Goal: Task Accomplishment & Management: Manage account settings

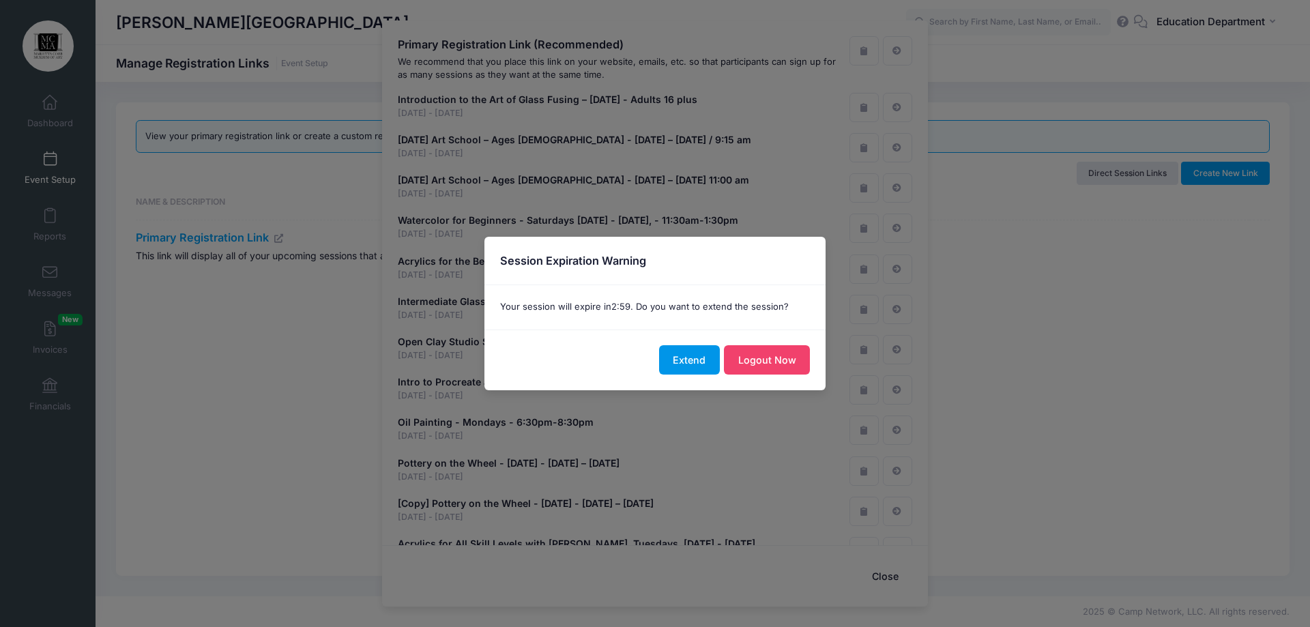
click at [682, 362] on button "Extend" at bounding box center [689, 359] width 61 height 29
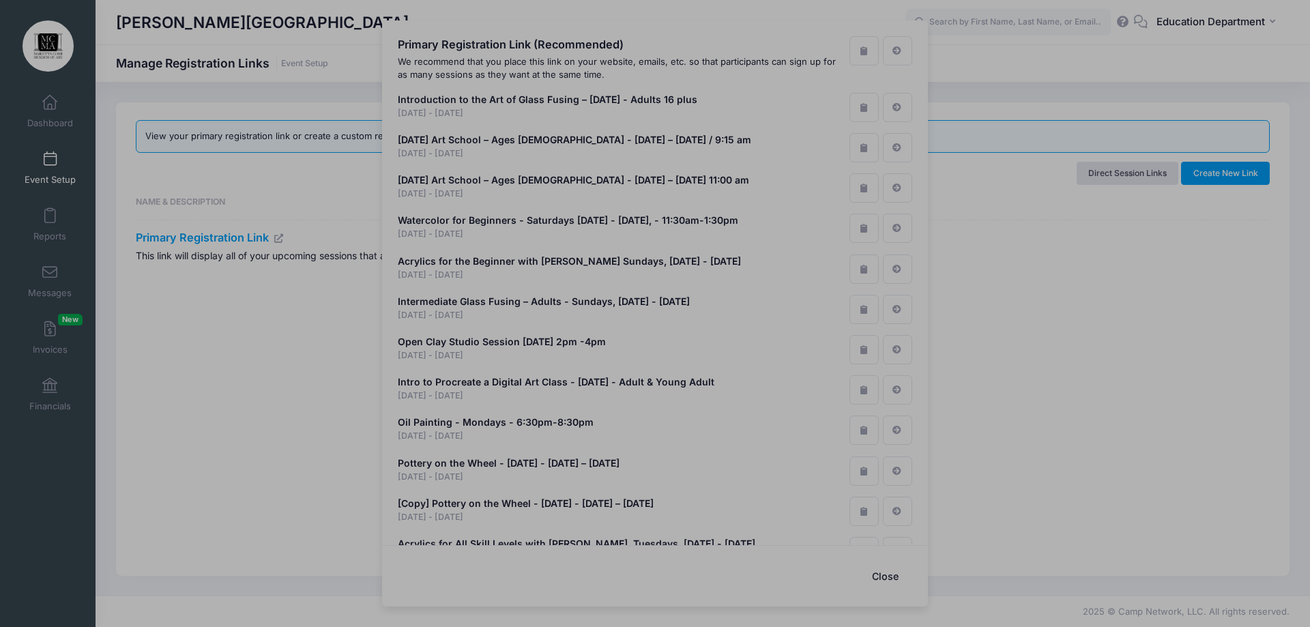
drag, startPoint x: 1076, startPoint y: 394, endPoint x: 1023, endPoint y: 408, distance: 55.8
click at [1074, 394] on div at bounding box center [655, 313] width 1310 height 627
click at [1150, 270] on div at bounding box center [655, 313] width 1310 height 627
drag, startPoint x: 1150, startPoint y: 270, endPoint x: 1155, endPoint y: 257, distance: 13.8
click at [1155, 257] on div at bounding box center [655, 313] width 1310 height 627
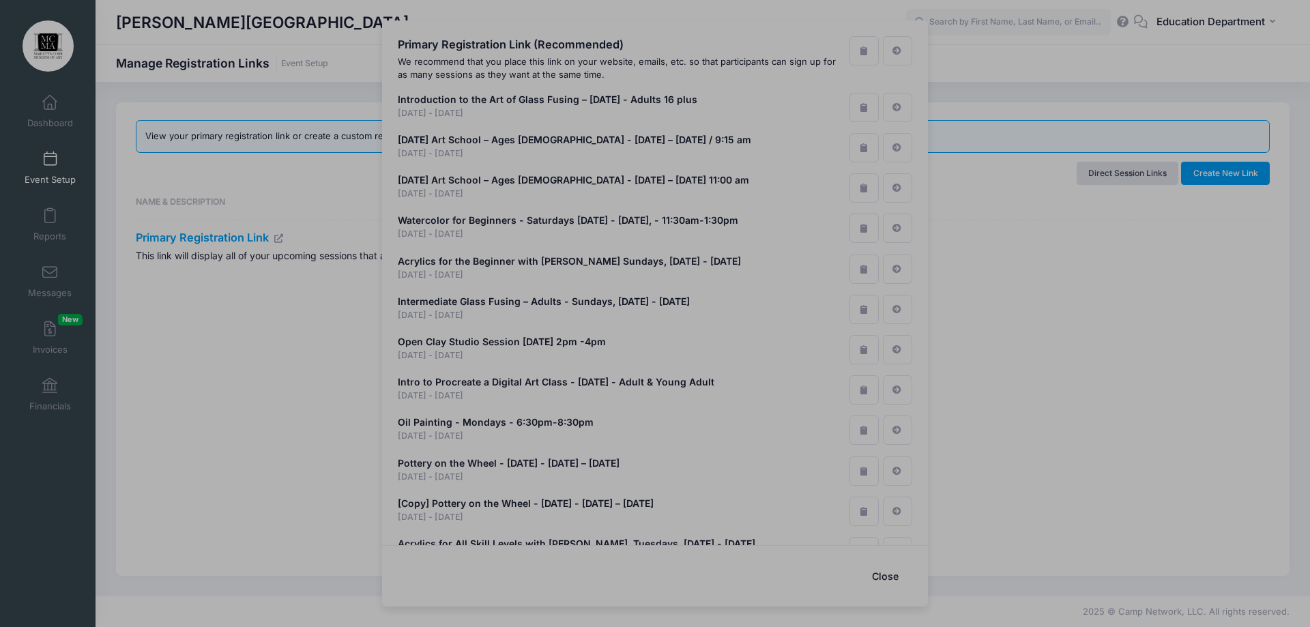
click at [1153, 262] on div at bounding box center [655, 313] width 1310 height 627
drag, startPoint x: 1141, startPoint y: 258, endPoint x: 1131, endPoint y: 261, distance: 9.9
click at [1137, 260] on div at bounding box center [655, 313] width 1310 height 627
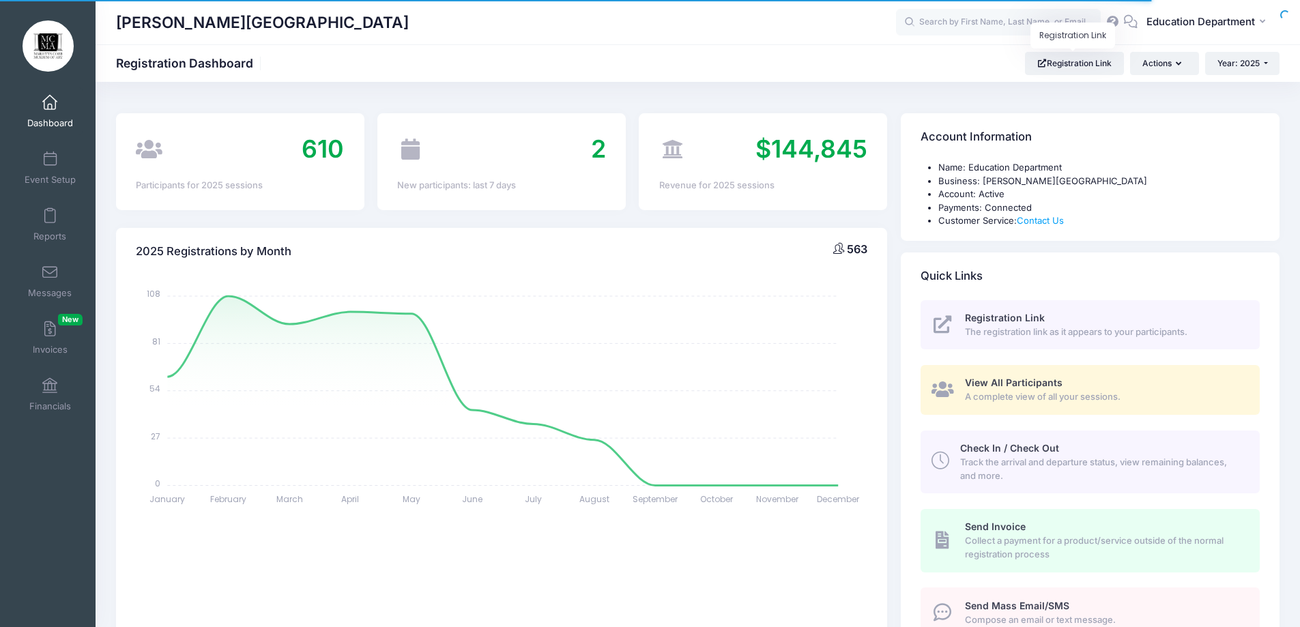
select select
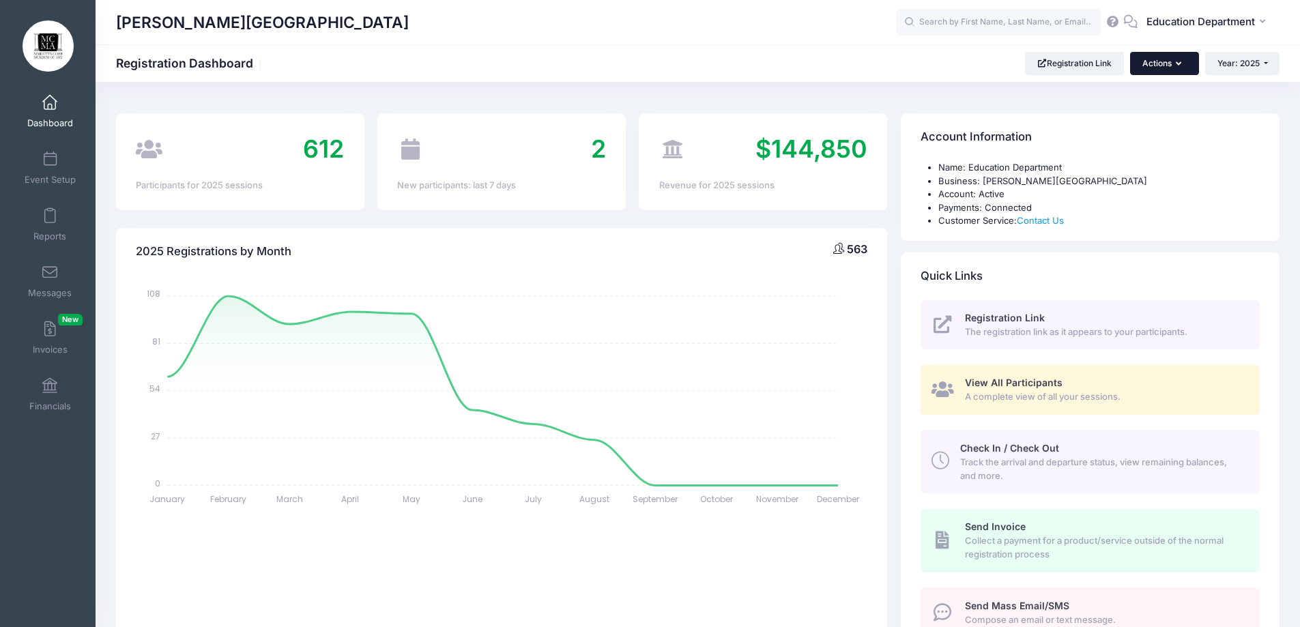
click at [1160, 52] on button "Actions" at bounding box center [1164, 63] width 68 height 23
click at [42, 149] on link "Event Setup" at bounding box center [50, 168] width 65 height 48
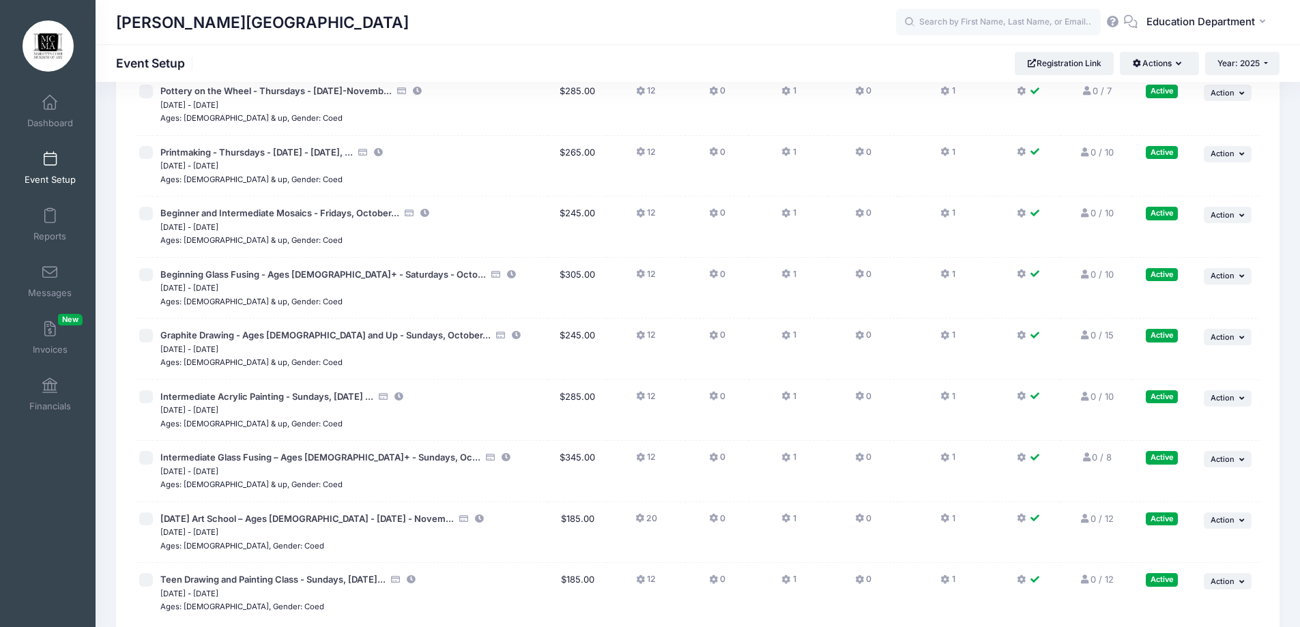
scroll to position [12358, 0]
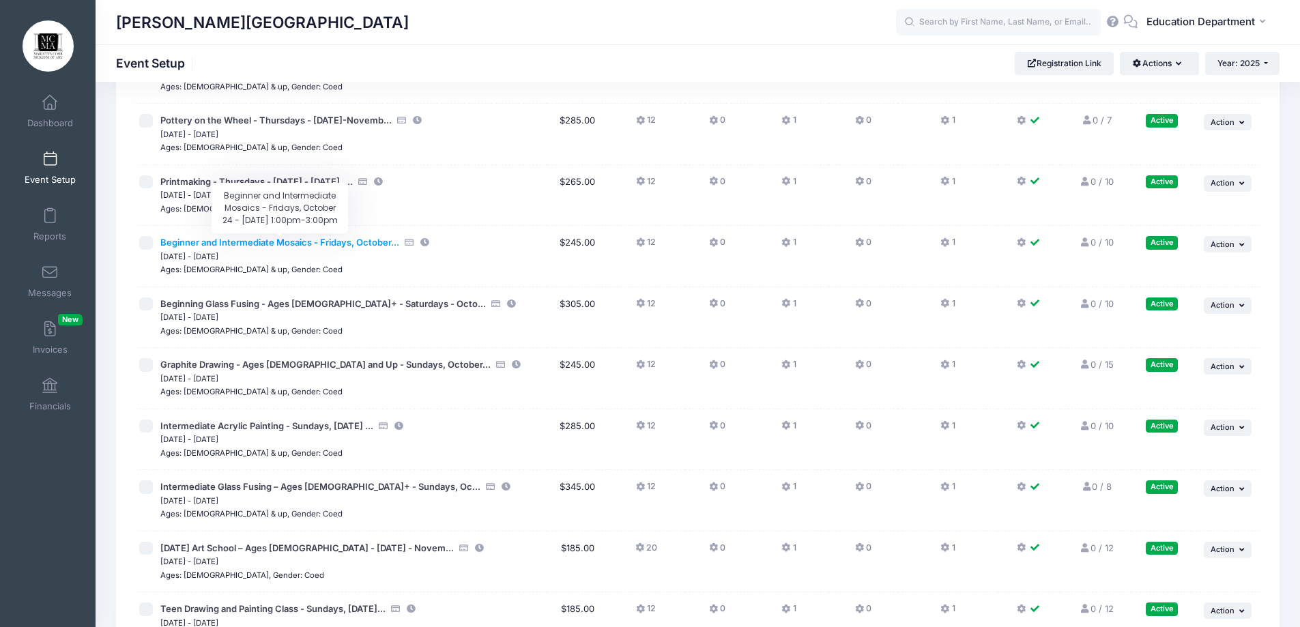
click at [345, 237] on span "Beginner and Intermediate Mosaics - Fridays, October..." at bounding box center [279, 242] width 239 height 11
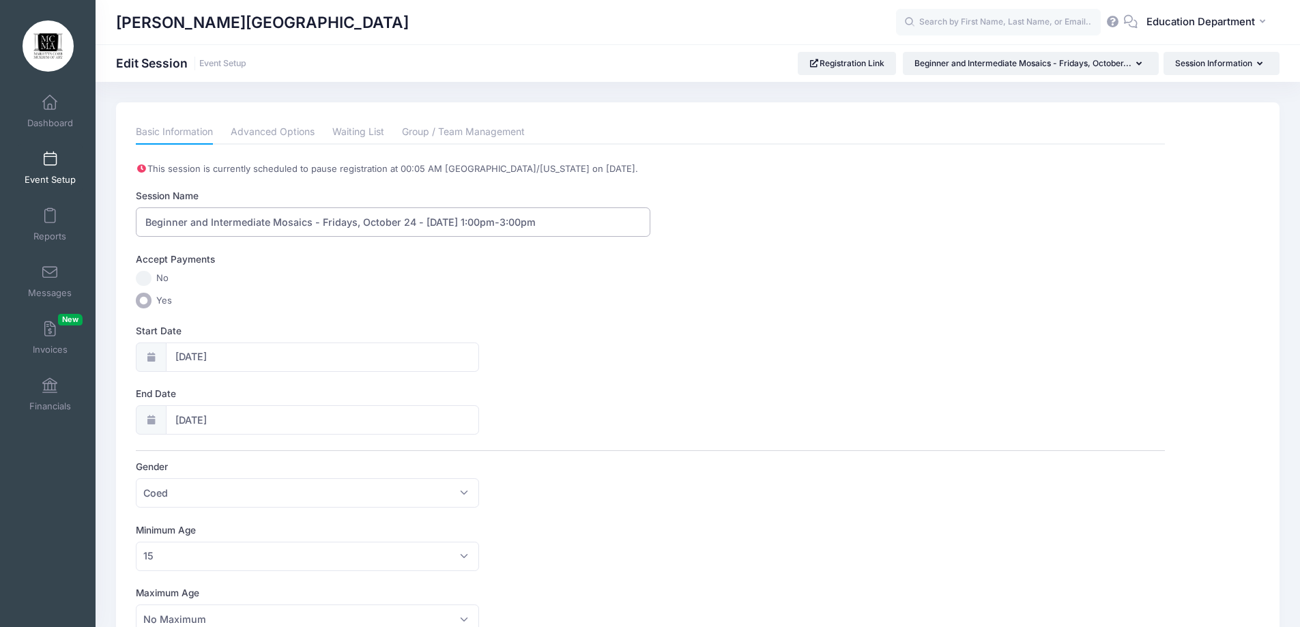
drag, startPoint x: 581, startPoint y: 222, endPoint x: 527, endPoint y: 221, distance: 53.9
click at [527, 221] on input "Beginner and Intermediate Mosaics - Fridays, October 24 - November 21, 2025 - 1…" at bounding box center [393, 221] width 514 height 29
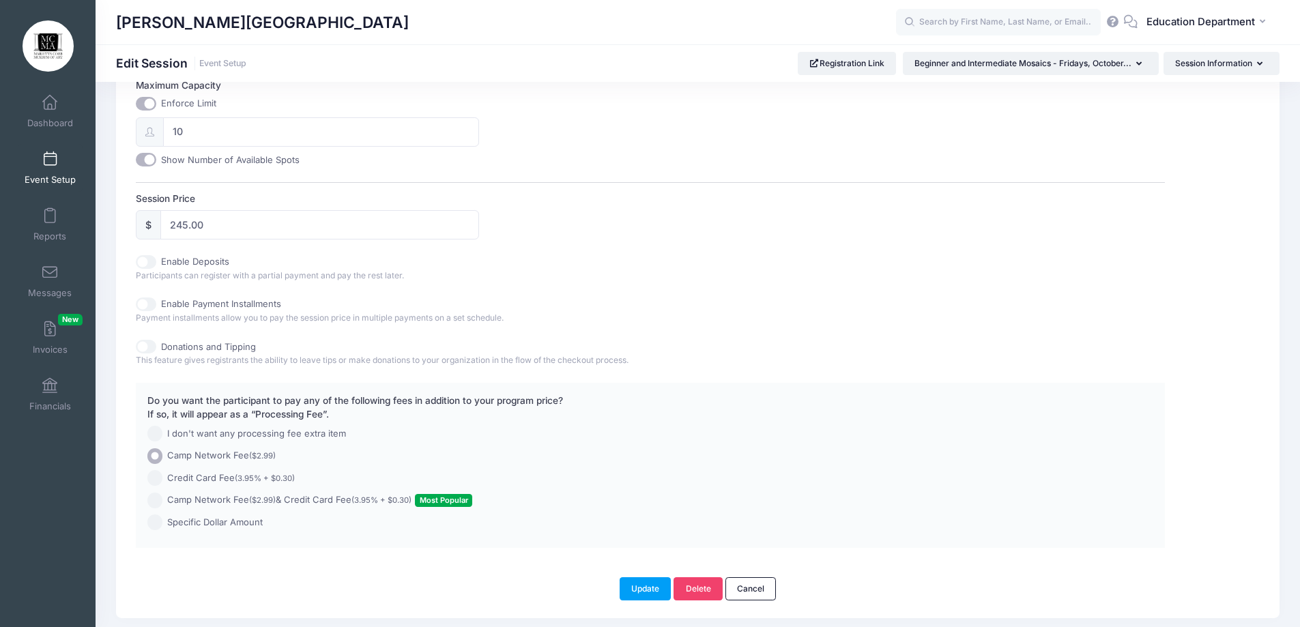
scroll to position [614, 0]
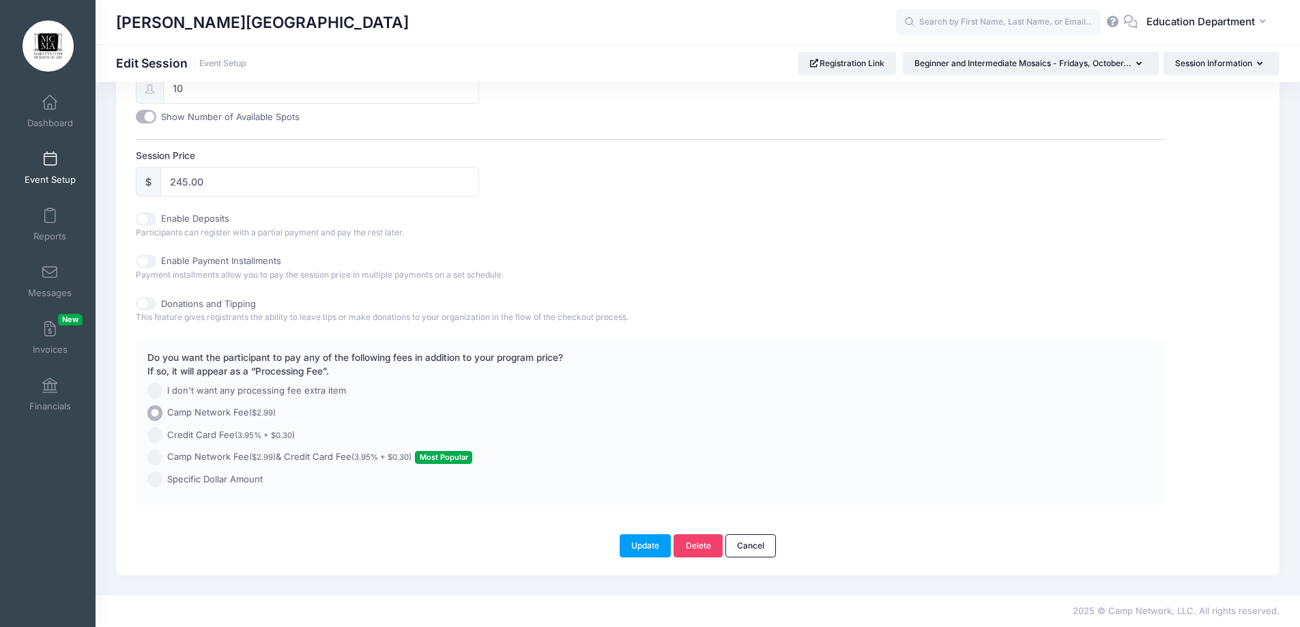
type input "Beginner and Intermediate Mosaics - Fridays, October 24 - [DATE] 11:15am - 1:15…"
click at [654, 538] on button "Update" at bounding box center [645, 545] width 52 height 23
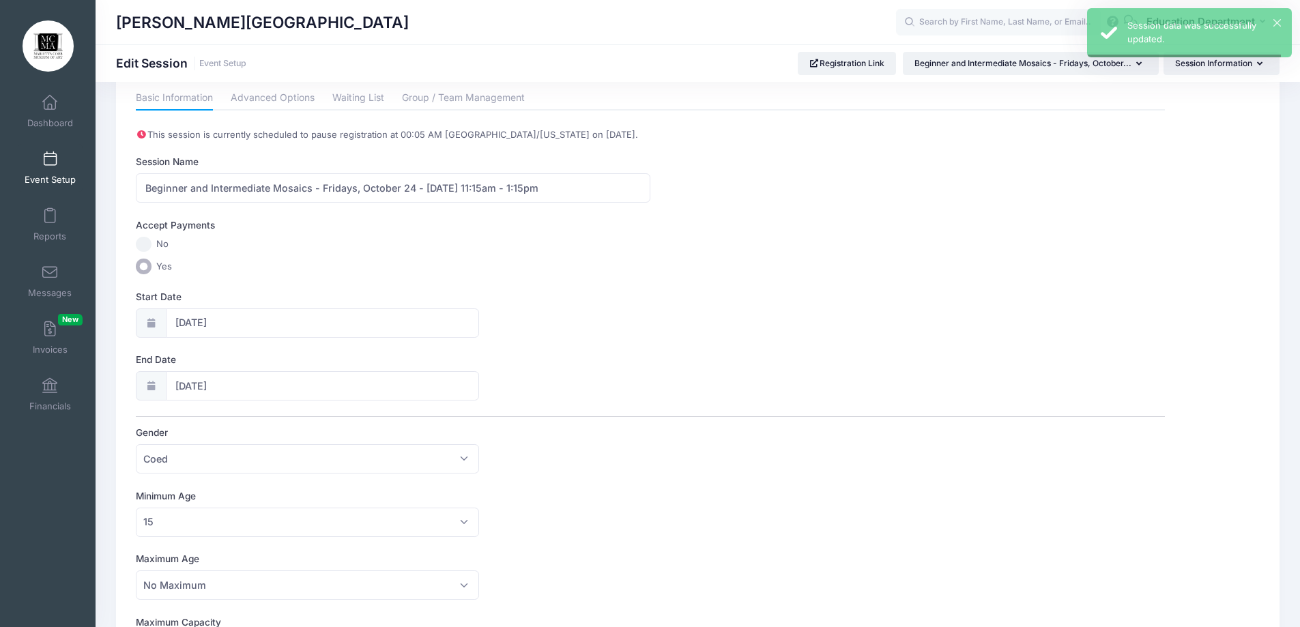
scroll to position [0, 0]
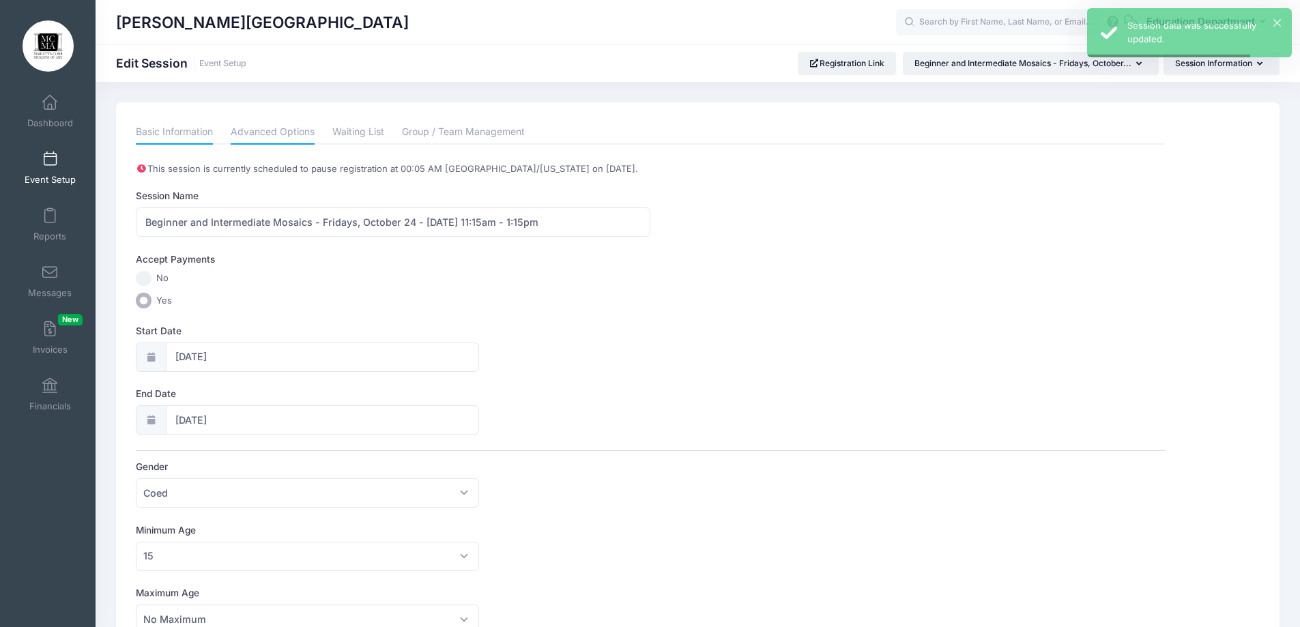
click at [246, 123] on link "Advanced Options" at bounding box center [273, 132] width 84 height 25
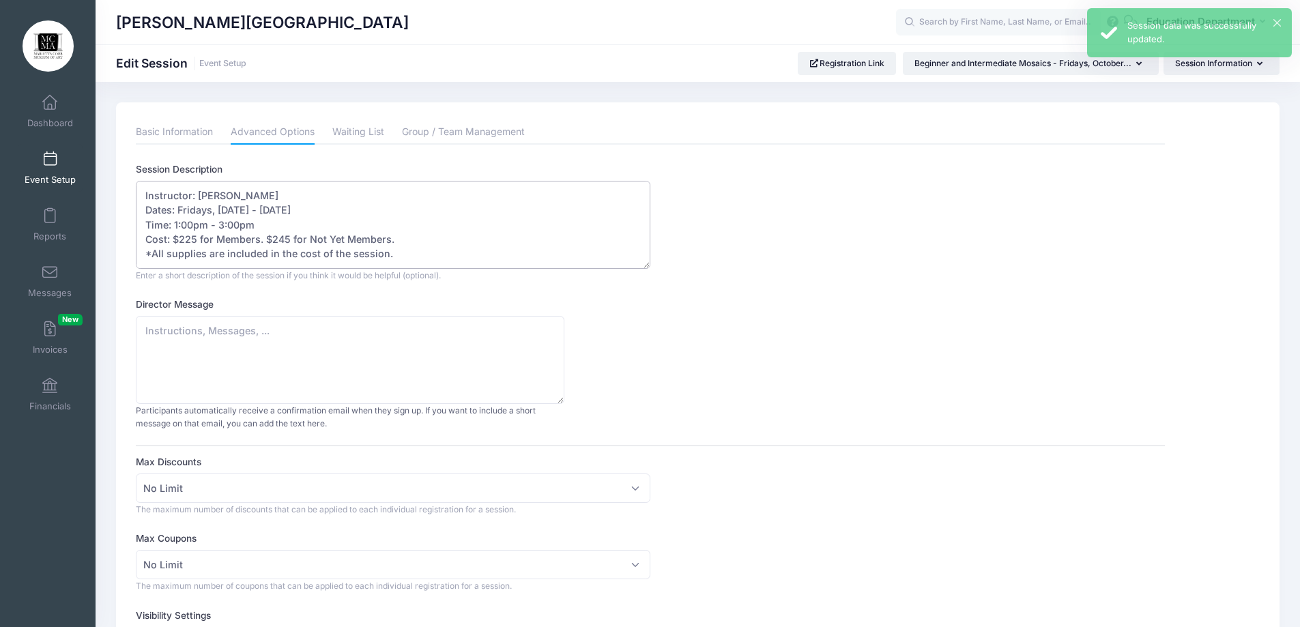
drag, startPoint x: 237, startPoint y: 223, endPoint x: 177, endPoint y: 222, distance: 60.7
click at [177, 222] on textarea "Instructor: Maria L Sarmiento Dates: Fridays, October 24 - November 21, 2025 Ti…" at bounding box center [393, 225] width 514 height 88
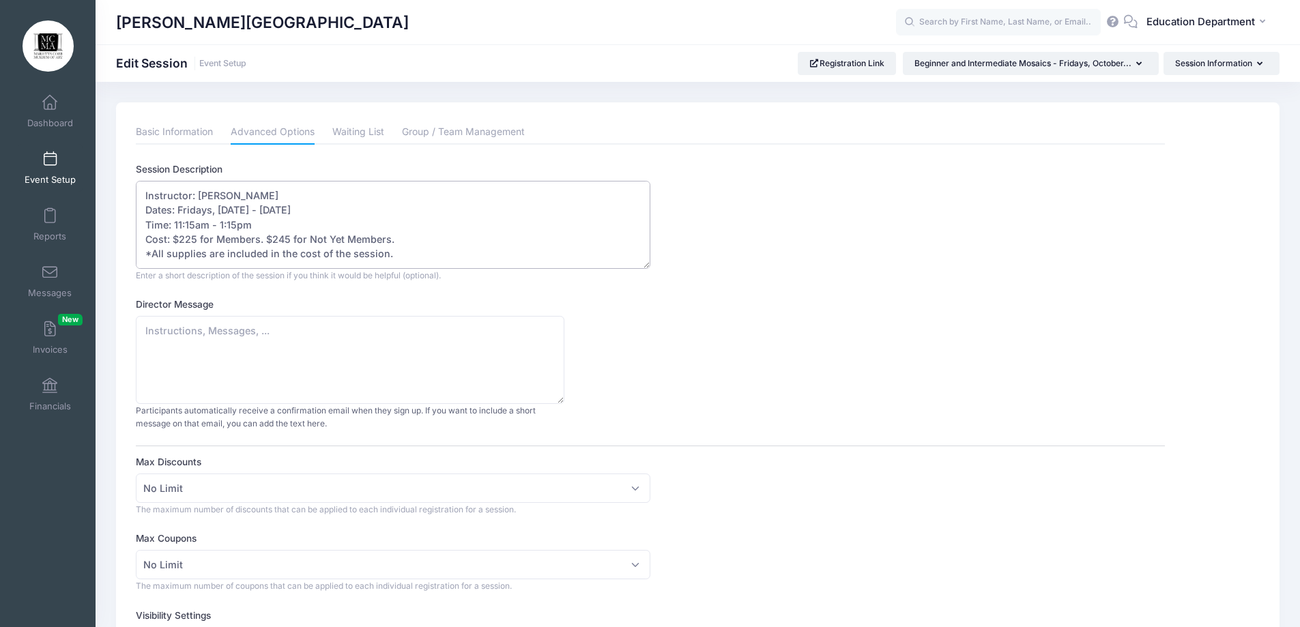
type textarea "Instructor: Maria L Sarmiento Dates: Fridays, October 24 - November 21, 2025 Ti…"
click at [518, 282] on div "Instructor: Maria L Sarmiento Dates: Fridays, October 24 - November 21, 2025 Ti…" at bounding box center [393, 231] width 514 height 101
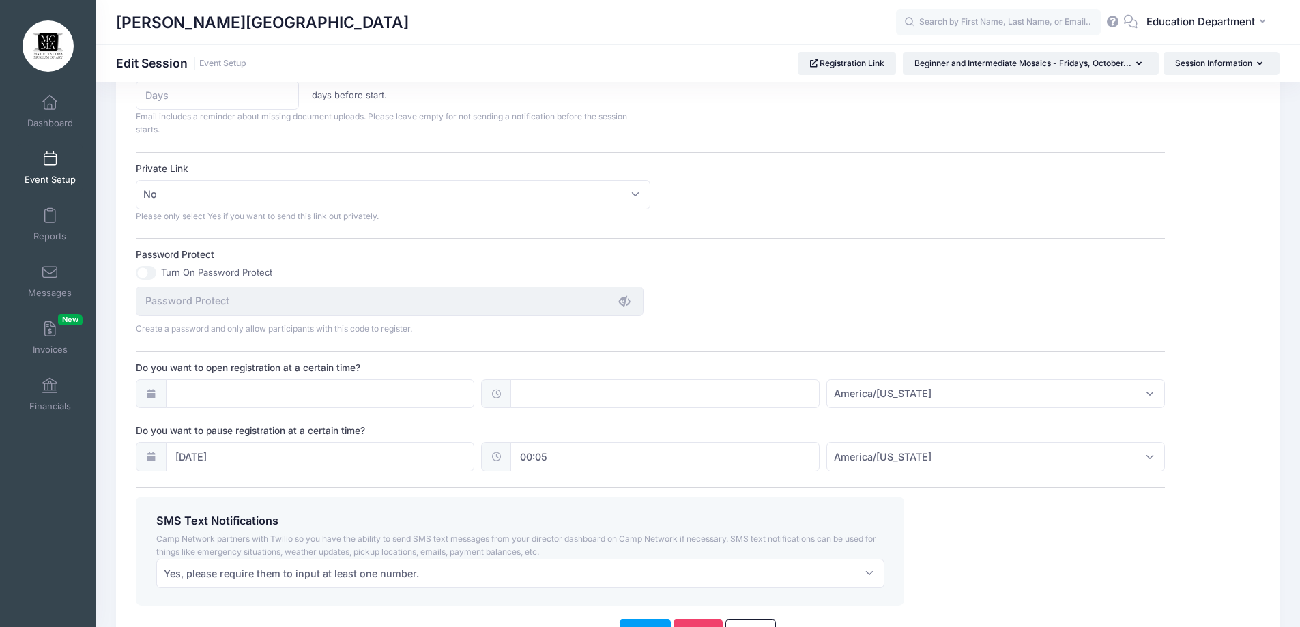
scroll to position [841, 0]
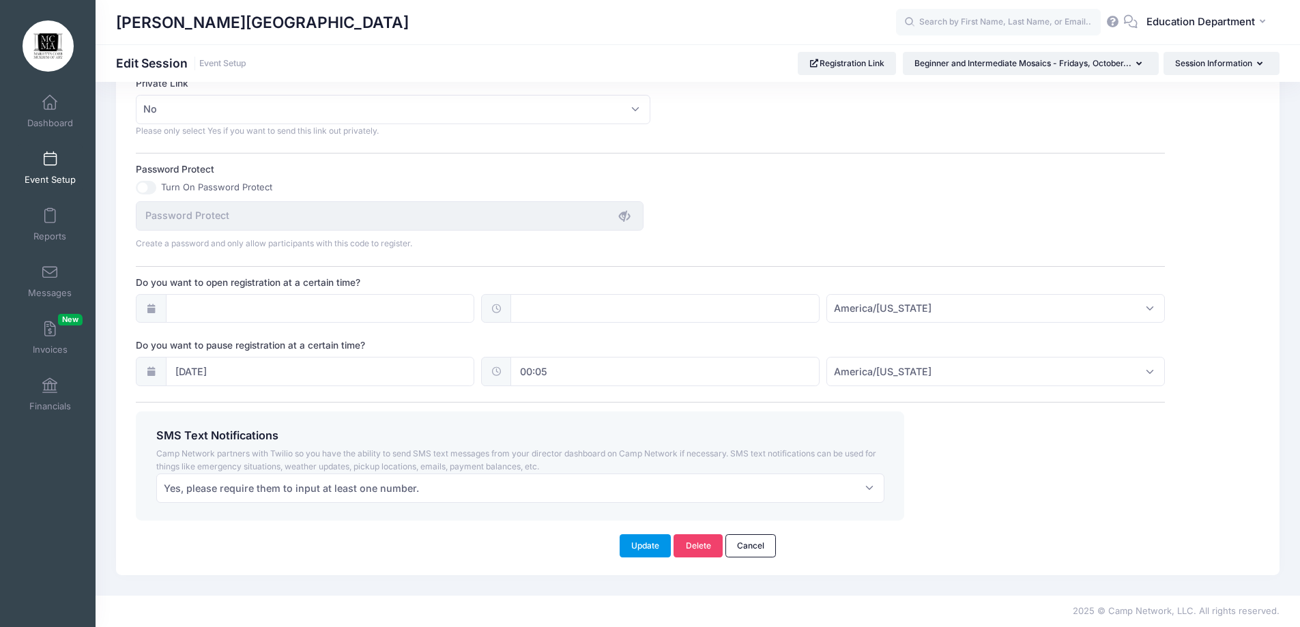
click at [644, 544] on button "Update" at bounding box center [645, 545] width 52 height 23
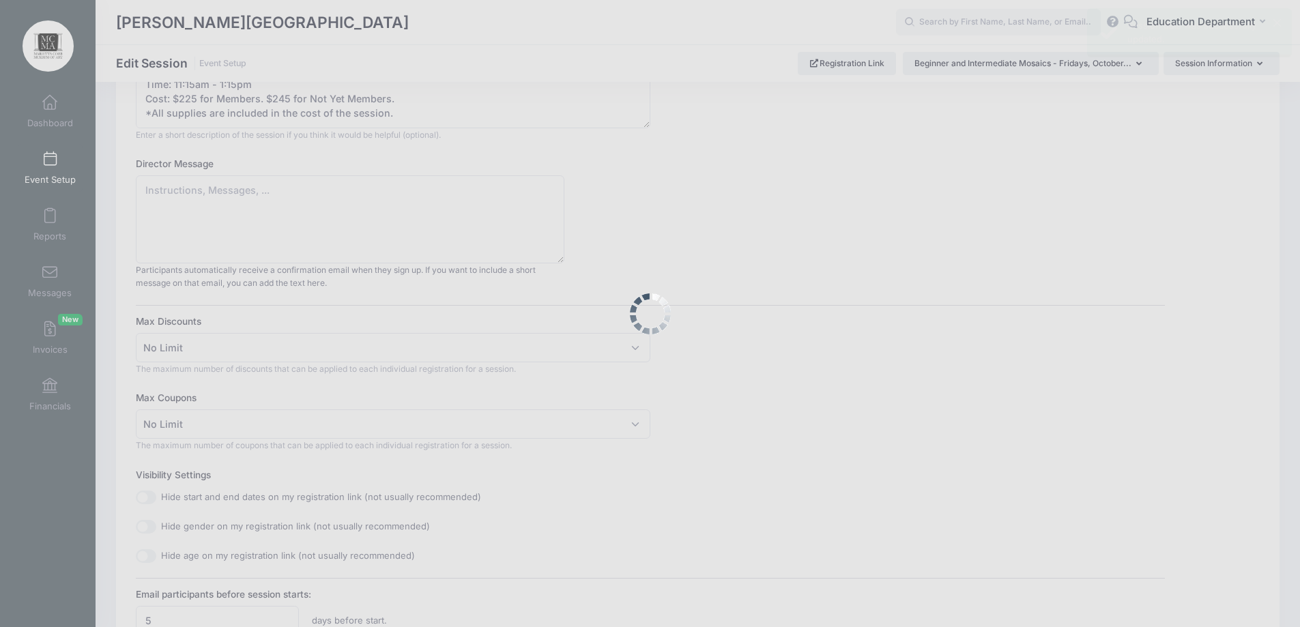
scroll to position [0, 0]
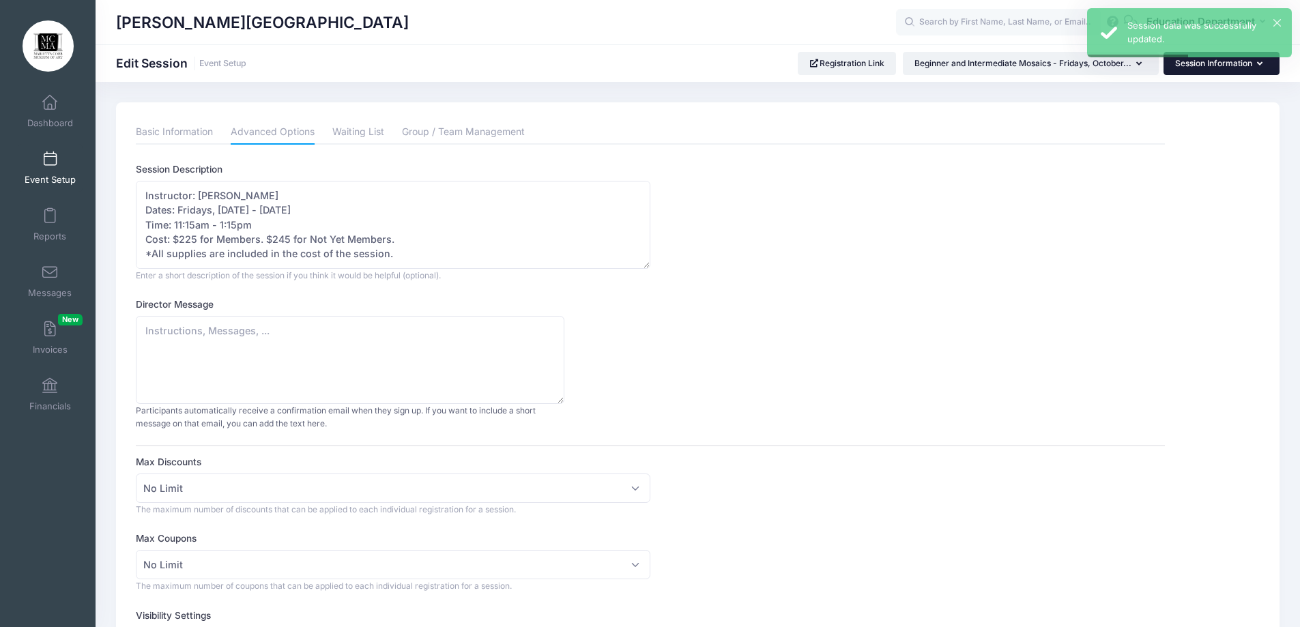
click at [1184, 63] on button "Session Information" at bounding box center [1221, 63] width 116 height 23
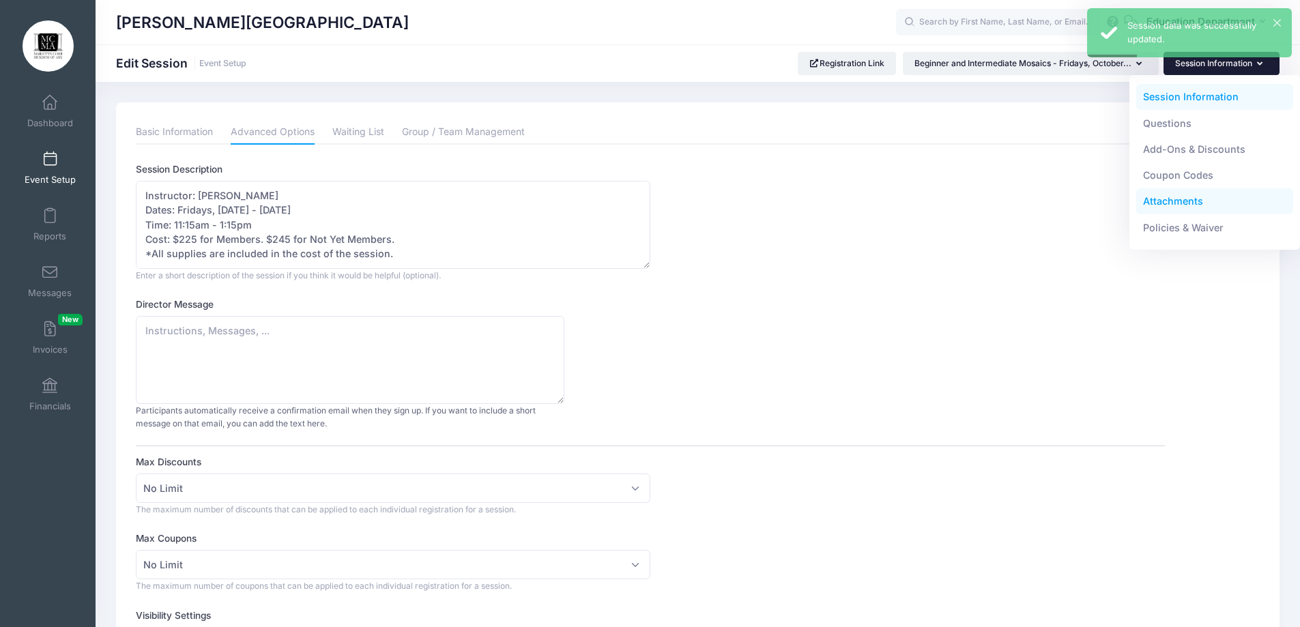
click at [1173, 205] on link "Attachments" at bounding box center [1215, 201] width 158 height 26
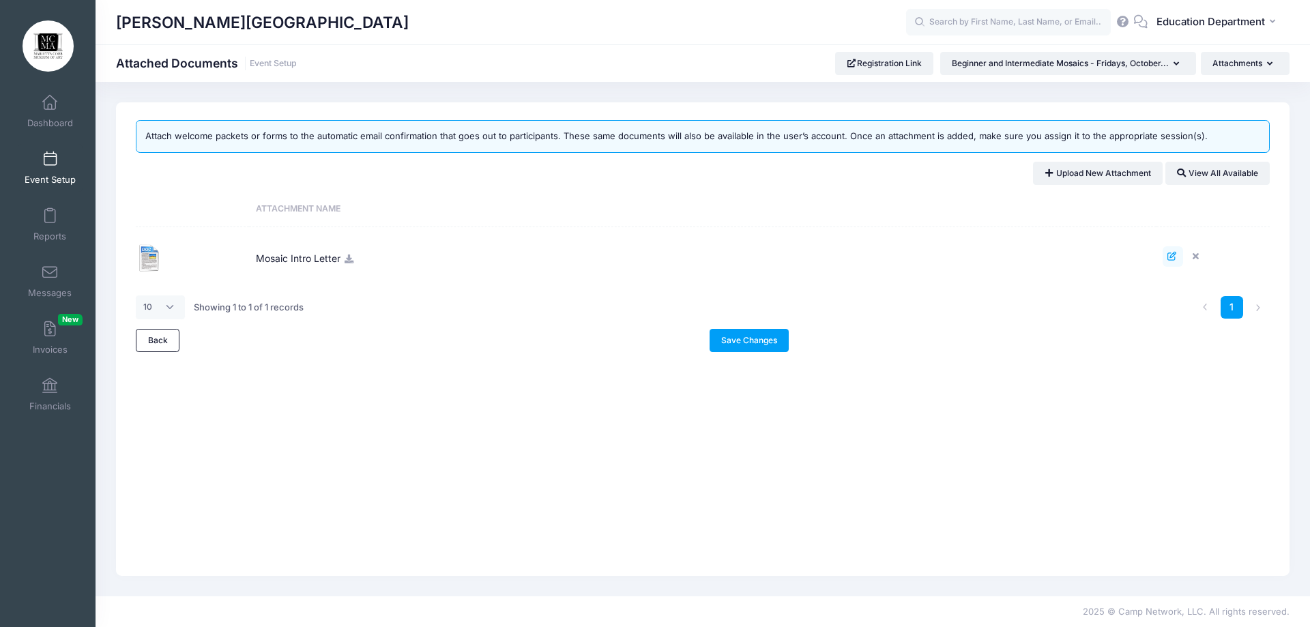
click at [1172, 257] on icon at bounding box center [1172, 256] width 11 height 9
click at [277, 261] on span "Mosaic Intro Letter" at bounding box center [298, 256] width 85 height 37
click at [156, 255] on img at bounding box center [149, 257] width 27 height 27
click at [386, 264] on td "Mosaic Intro Letter" at bounding box center [702, 256] width 907 height 59
click at [351, 257] on icon at bounding box center [348, 258] width 11 height 9
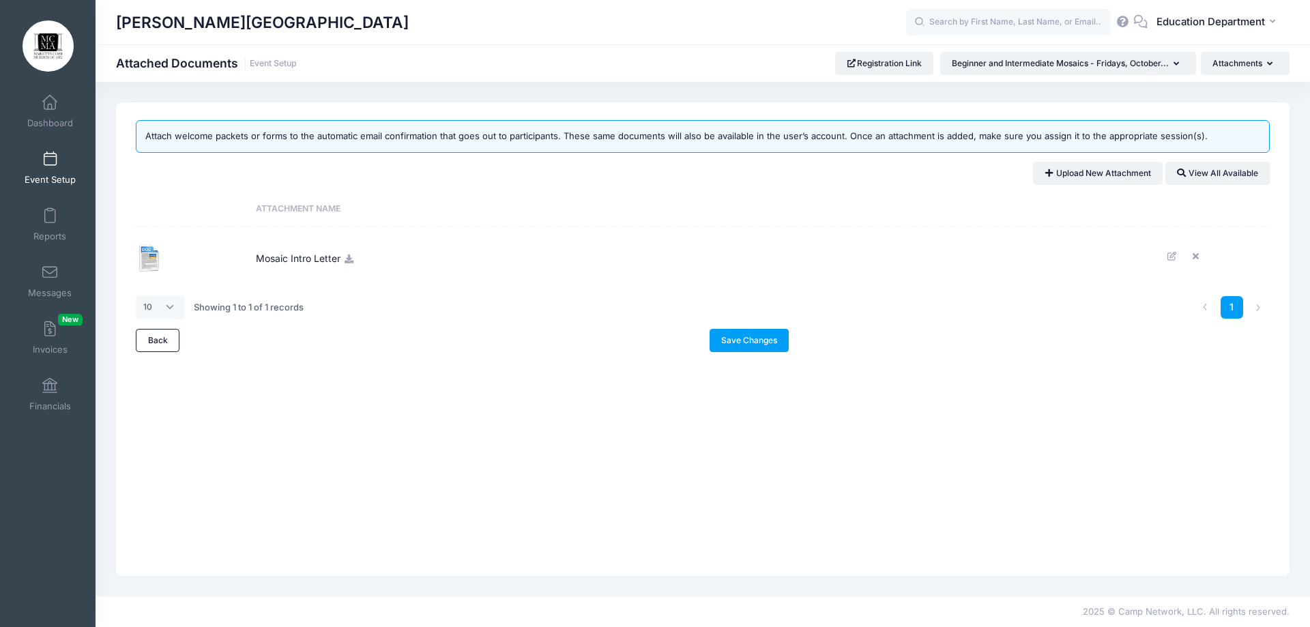
click at [499, 274] on td "Mosaic Intro Letter" at bounding box center [702, 256] width 907 height 59
click at [1192, 251] on link at bounding box center [1198, 256] width 20 height 20
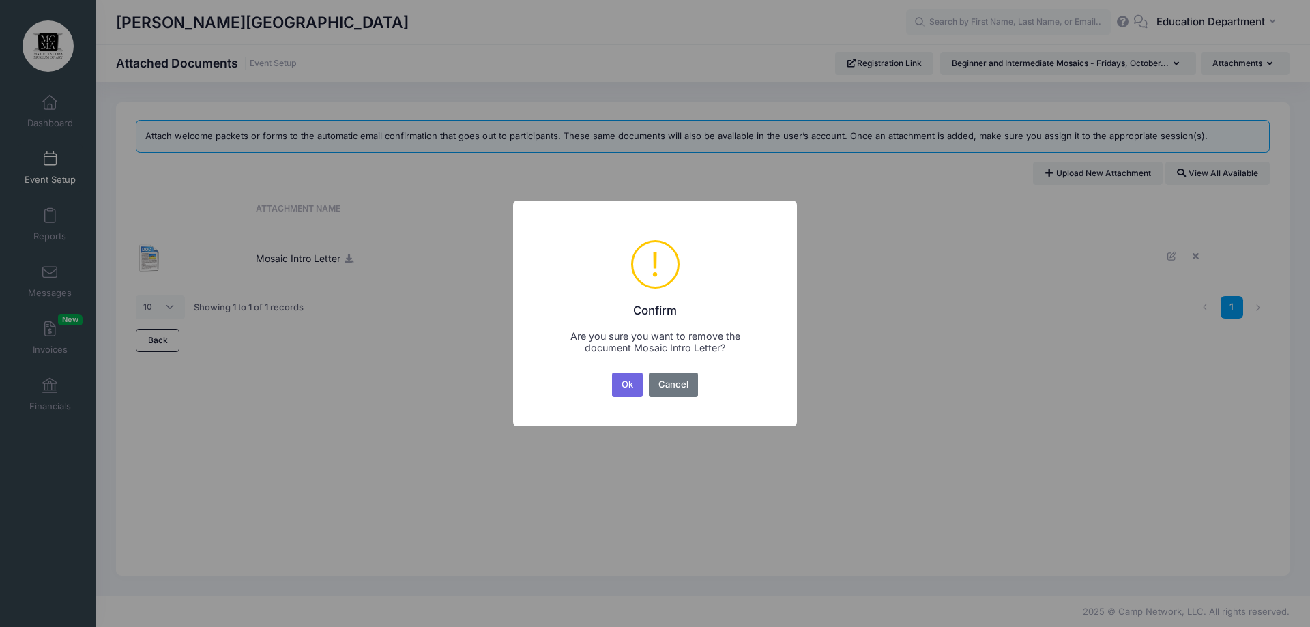
click at [623, 383] on button "Ok" at bounding box center [627, 384] width 31 height 25
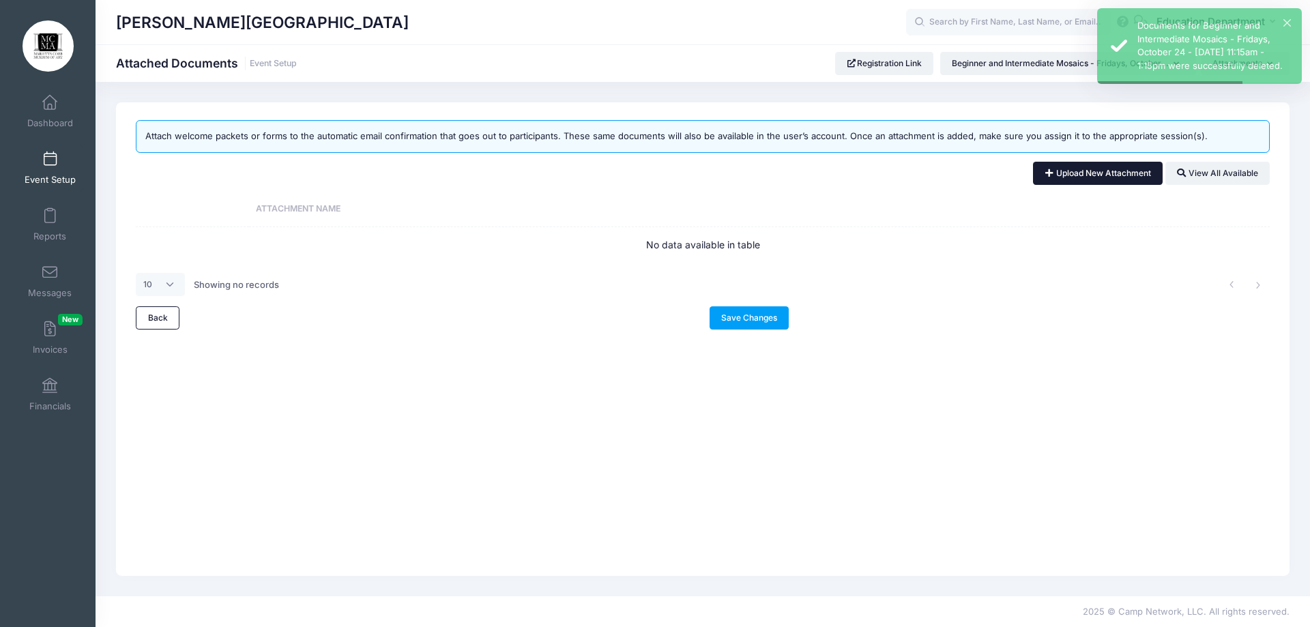
click at [1051, 166] on link "Upload New Attachment" at bounding box center [1098, 173] width 130 height 23
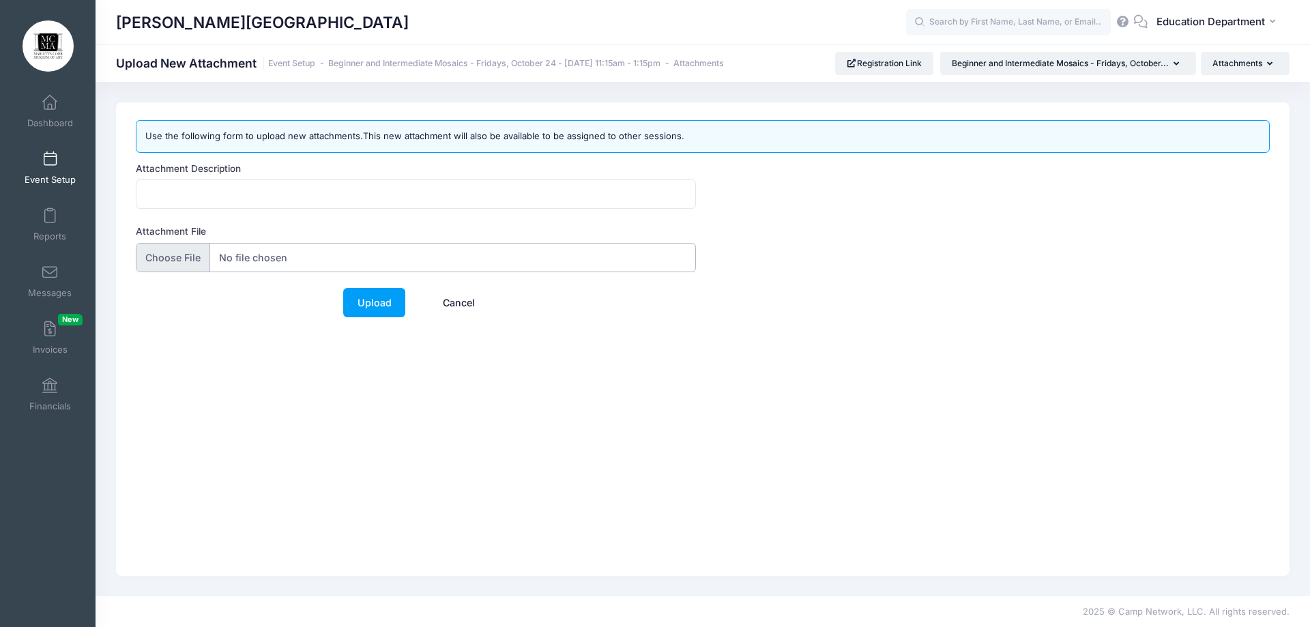
click at [158, 260] on input "Attachment File" at bounding box center [416, 257] width 560 height 29
type input "C:\fakepath\Mosaic class letter revised 8.29.docx"
click at [340, 188] on input "Attachment Description" at bounding box center [416, 193] width 560 height 29
type input "Mosaic Intro Letter"
click at [368, 296] on link "Upload" at bounding box center [374, 302] width 62 height 29
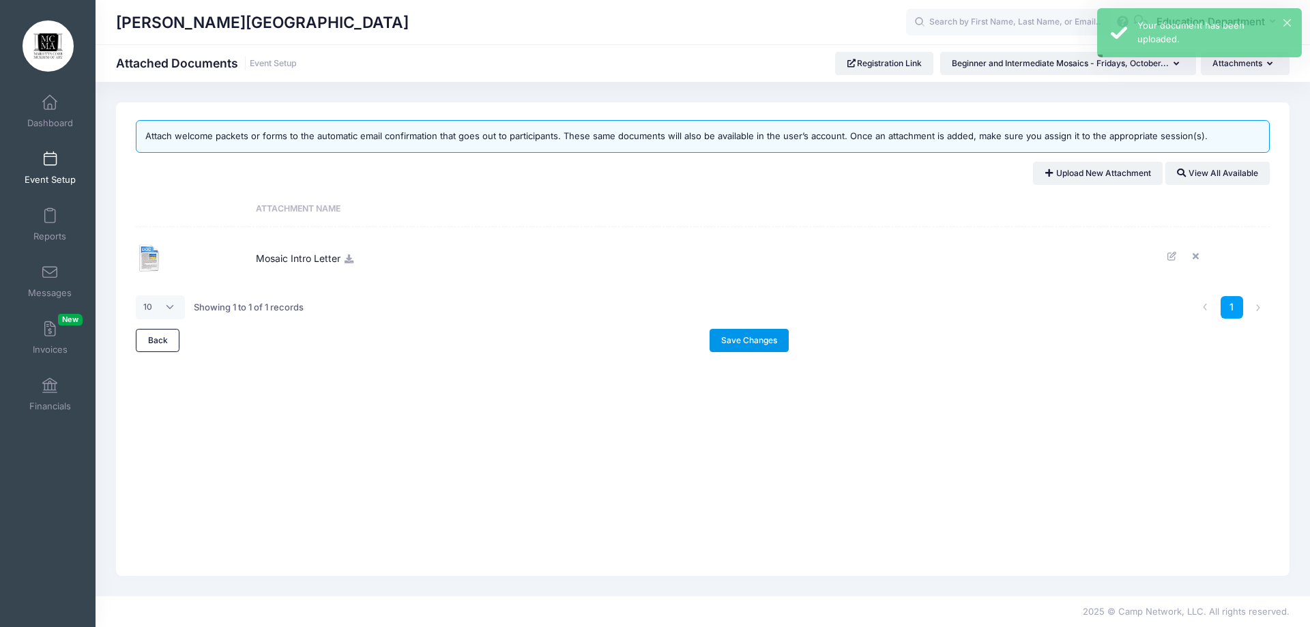
click at [765, 342] on link "Save Changes" at bounding box center [749, 340] width 80 height 23
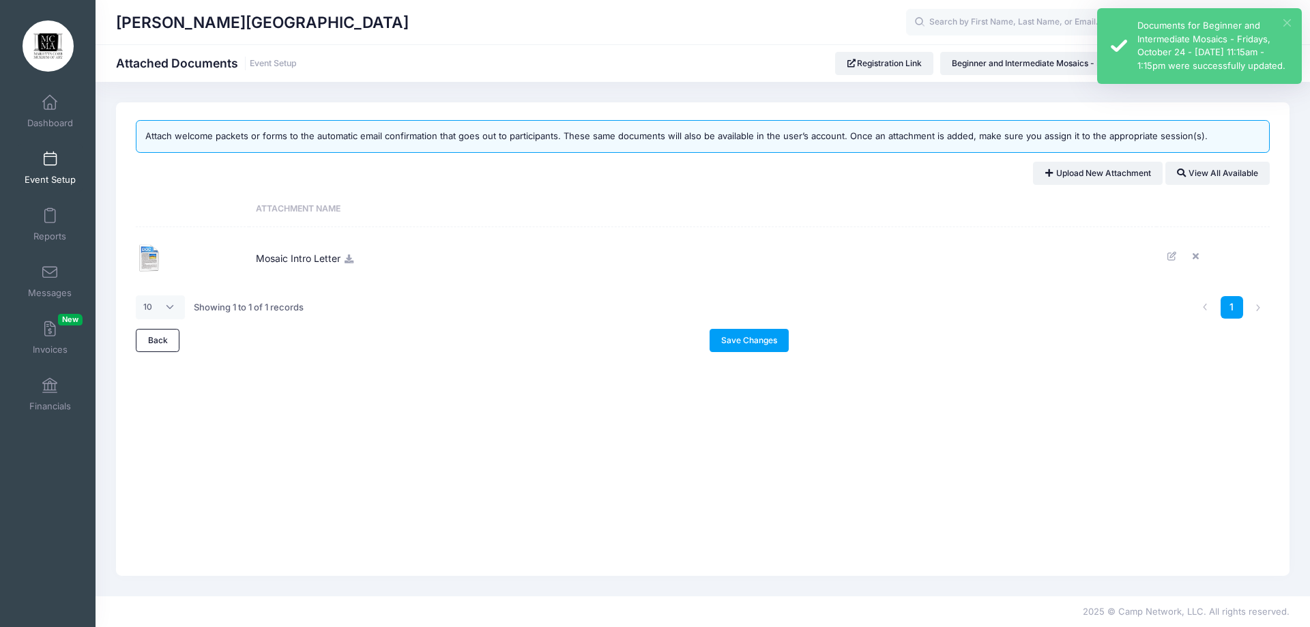
click at [1283, 20] on button "×" at bounding box center [1287, 23] width 8 height 8
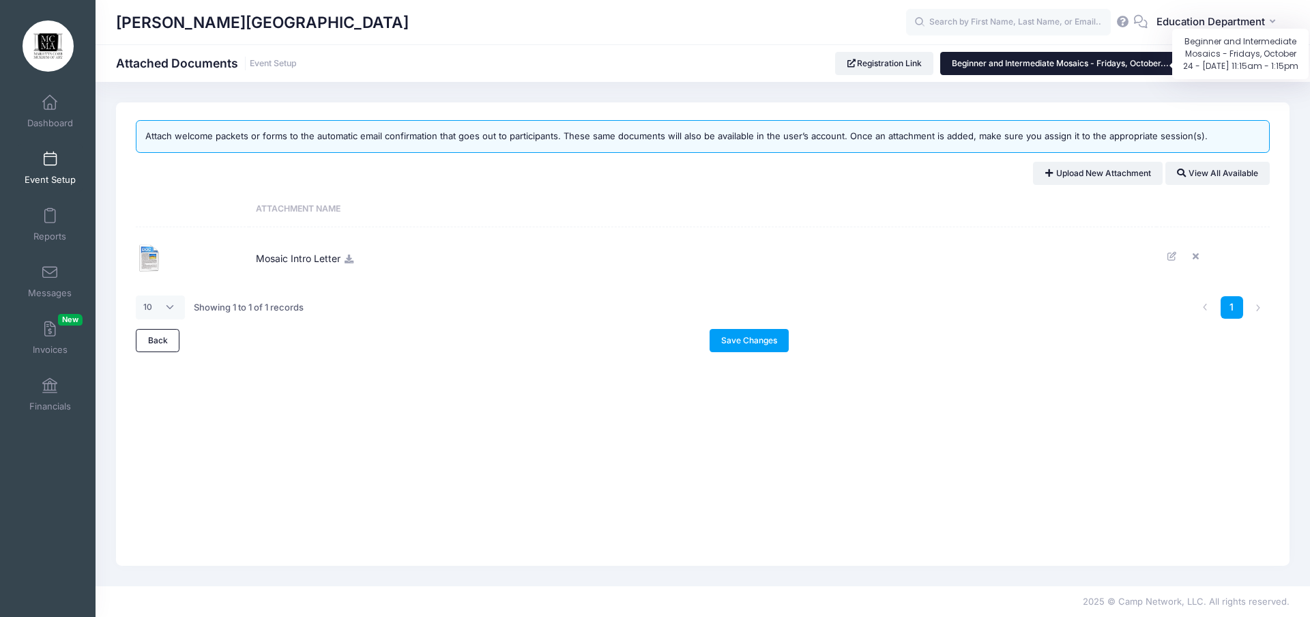
click at [1008, 60] on span "Beginner and Intermediate Mosaics - Fridays, October..." at bounding box center [1060, 63] width 217 height 10
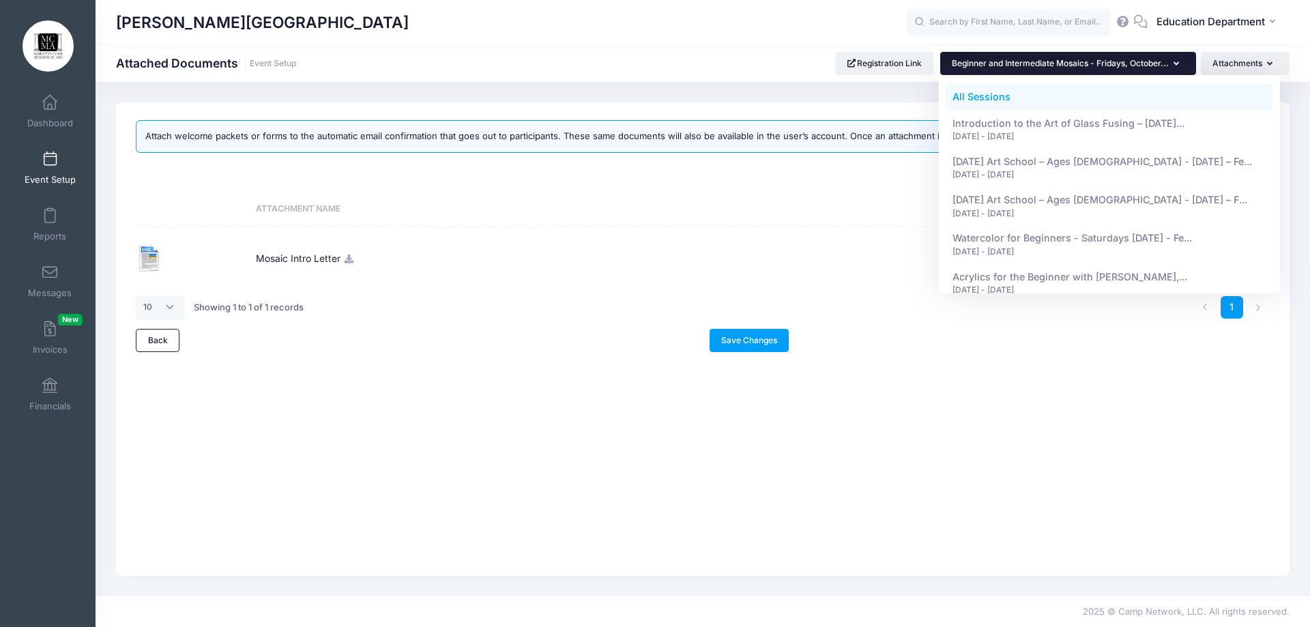
click at [988, 91] on link "All Sessions" at bounding box center [1110, 97] width 328 height 26
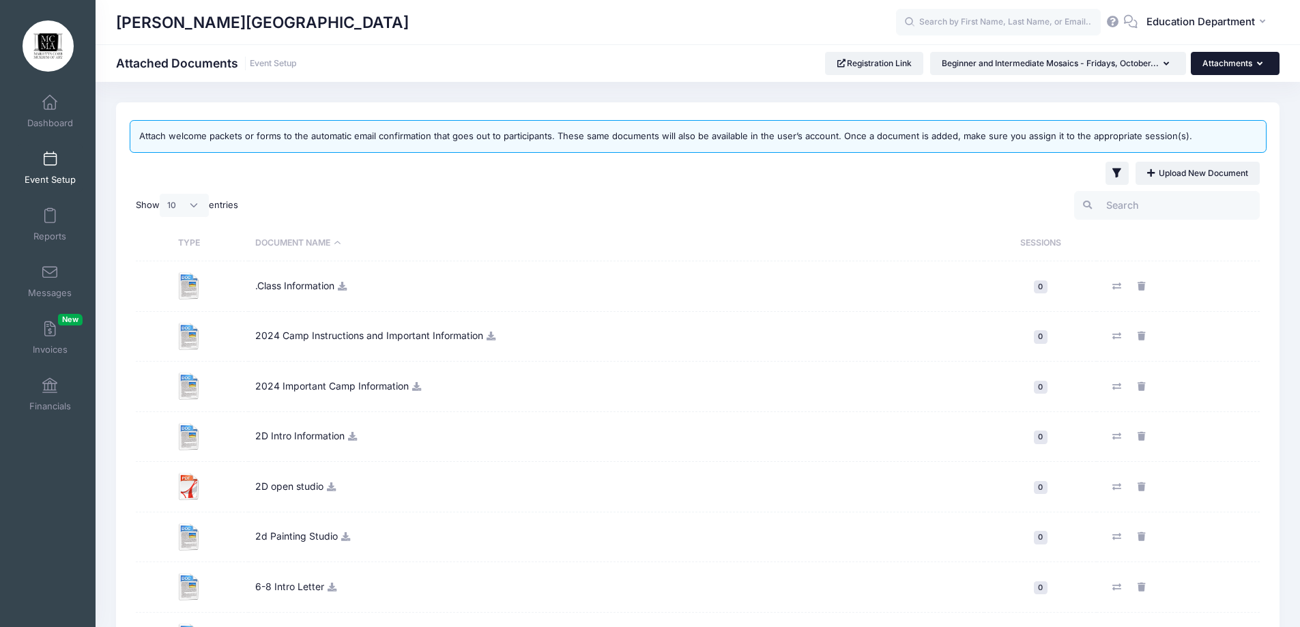
click at [1225, 62] on button "Attachments" at bounding box center [1234, 63] width 89 height 23
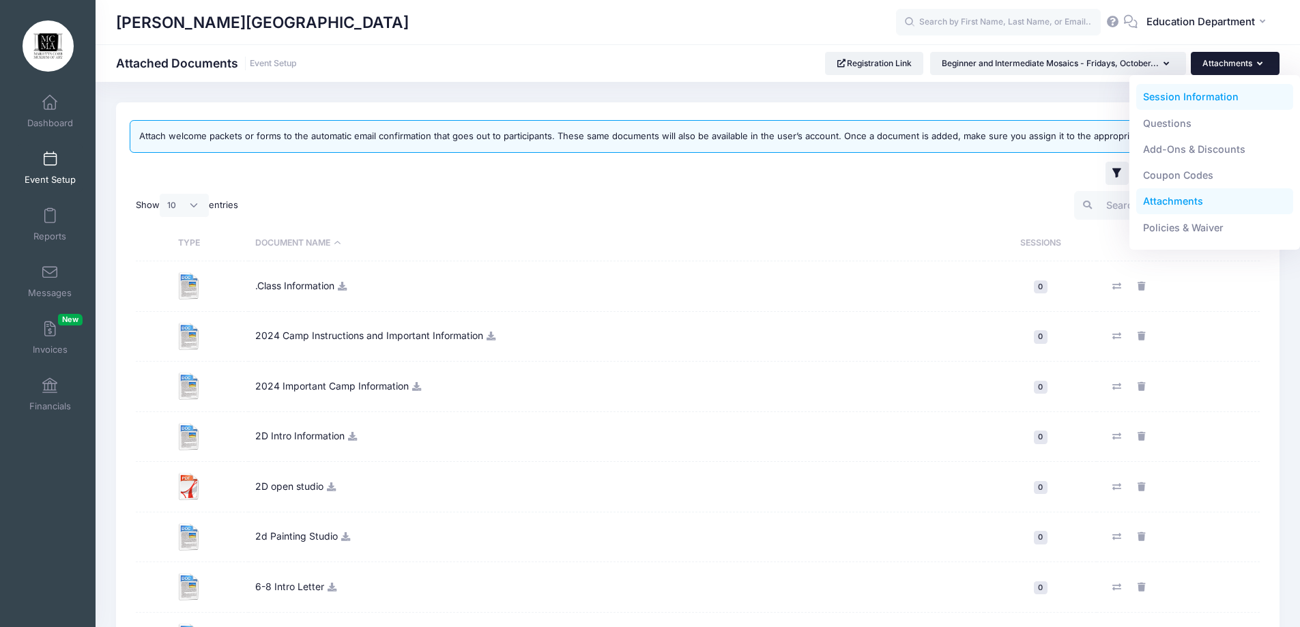
click at [1221, 87] on link "Session Information" at bounding box center [1215, 97] width 158 height 26
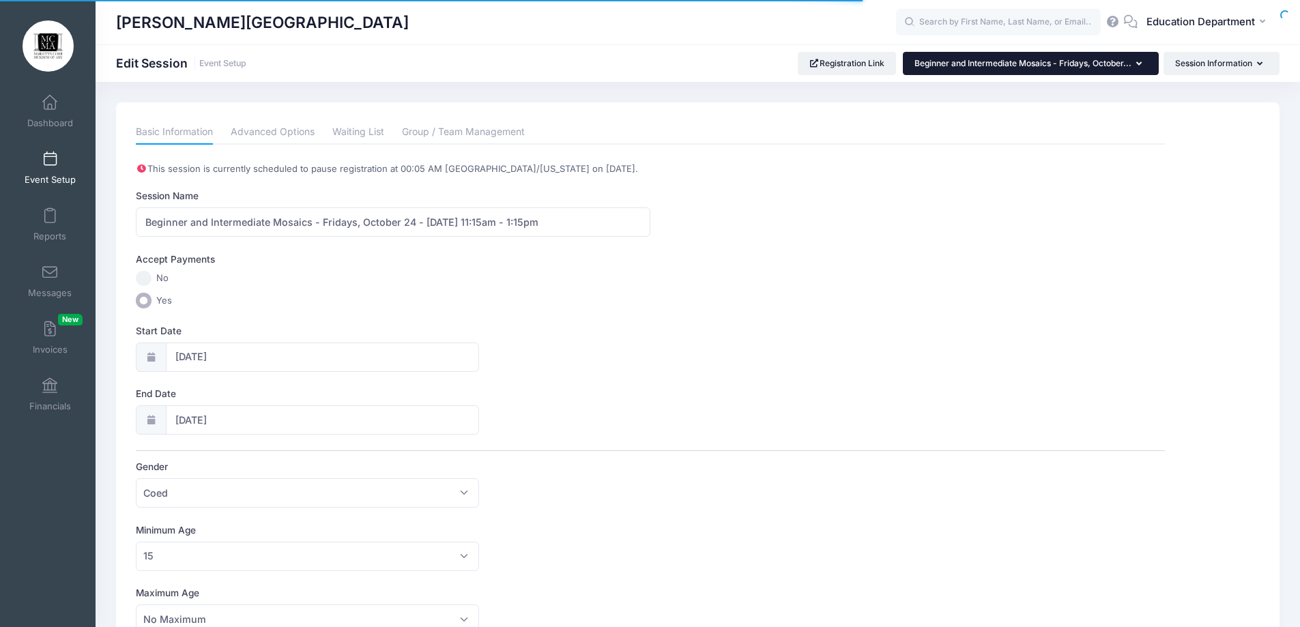
click at [1029, 57] on button "Beginner and Intermediate Mosaics - Fridays, October..." at bounding box center [1031, 63] width 256 height 23
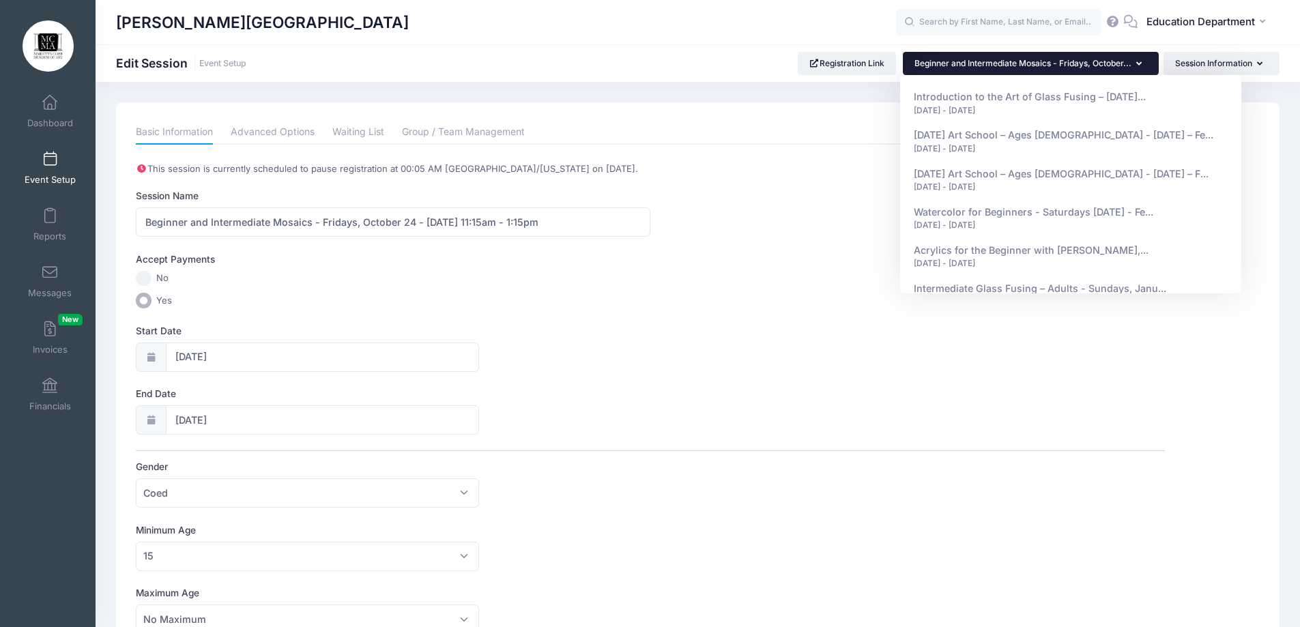
click at [225, 57] on h1 "Edit Session Event Setup" at bounding box center [181, 63] width 130 height 14
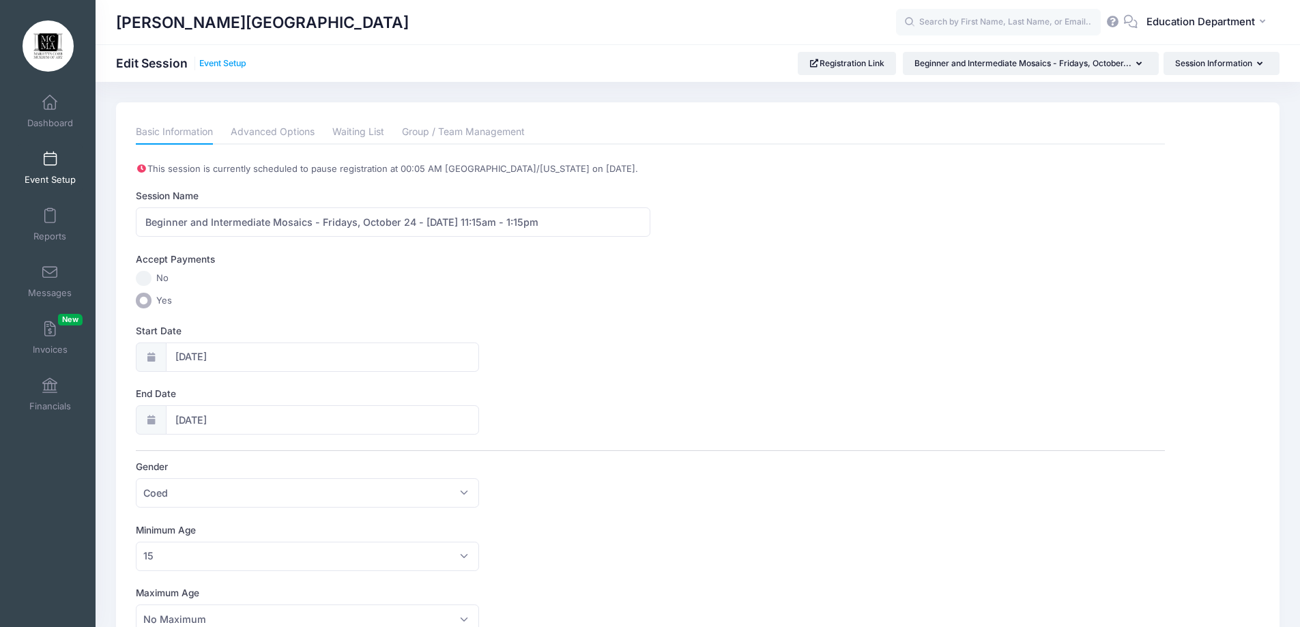
click at [211, 61] on link "Event Setup" at bounding box center [222, 64] width 47 height 10
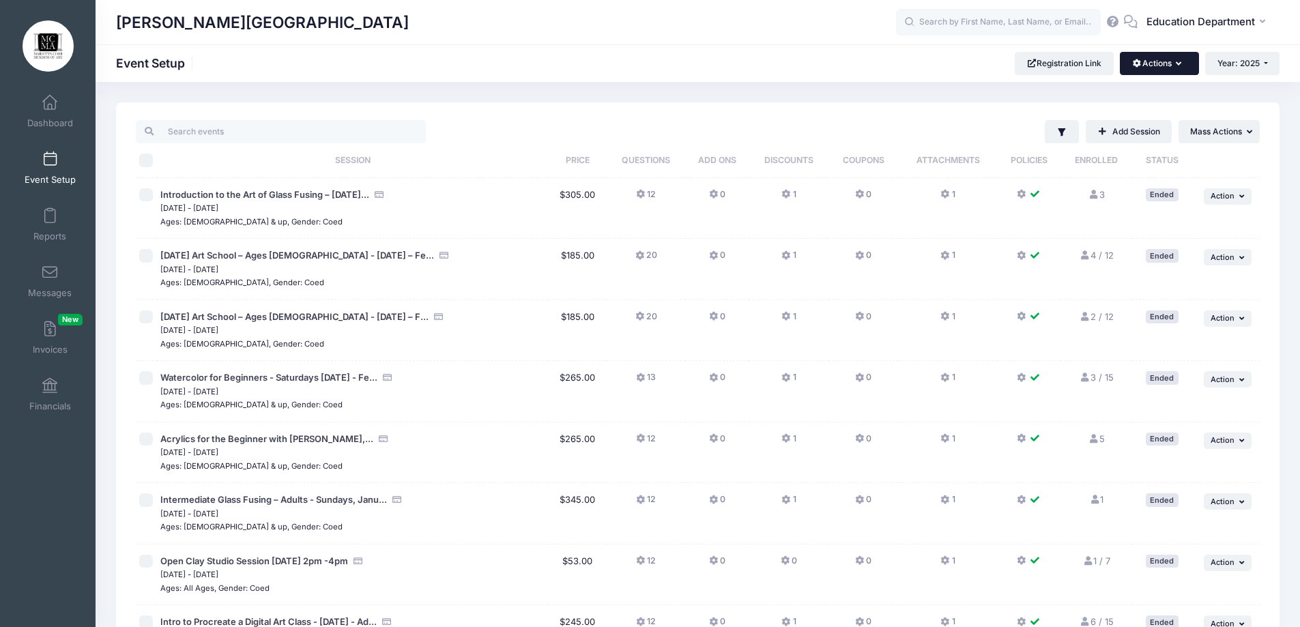
click at [1150, 65] on button "Actions" at bounding box center [1158, 63] width 78 height 23
click at [1094, 102] on link "Manage Registration Links" at bounding box center [1113, 97] width 158 height 26
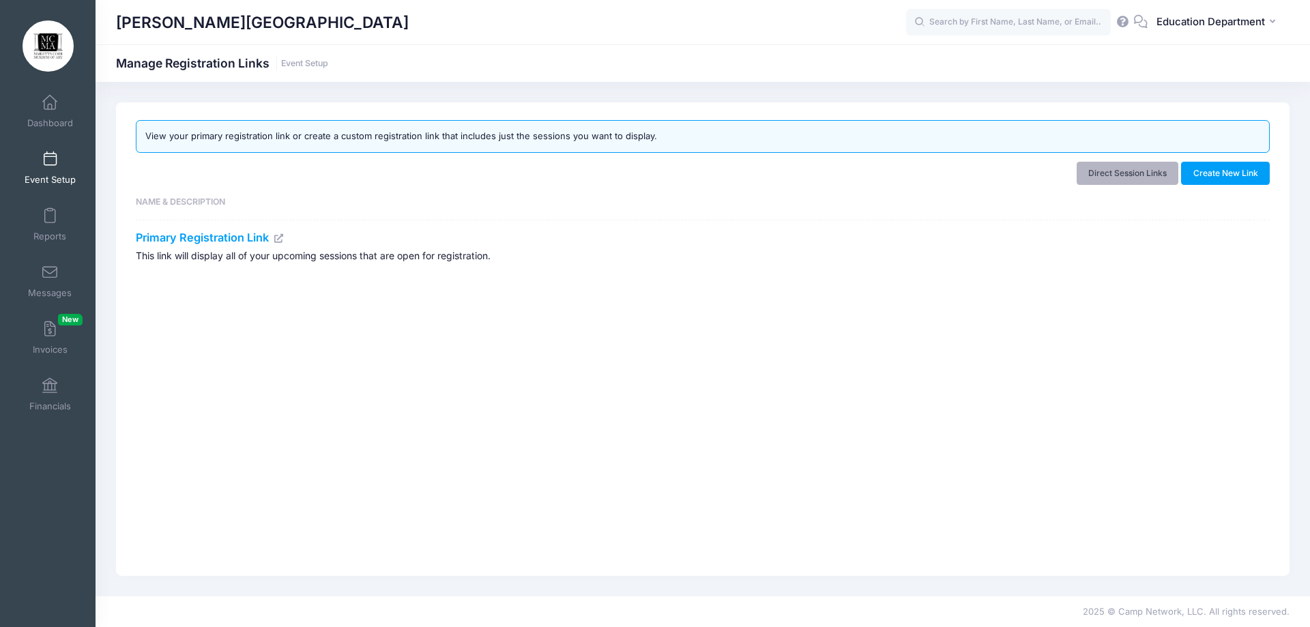
click at [1150, 178] on link "Direct Session Links" at bounding box center [1127, 173] width 102 height 23
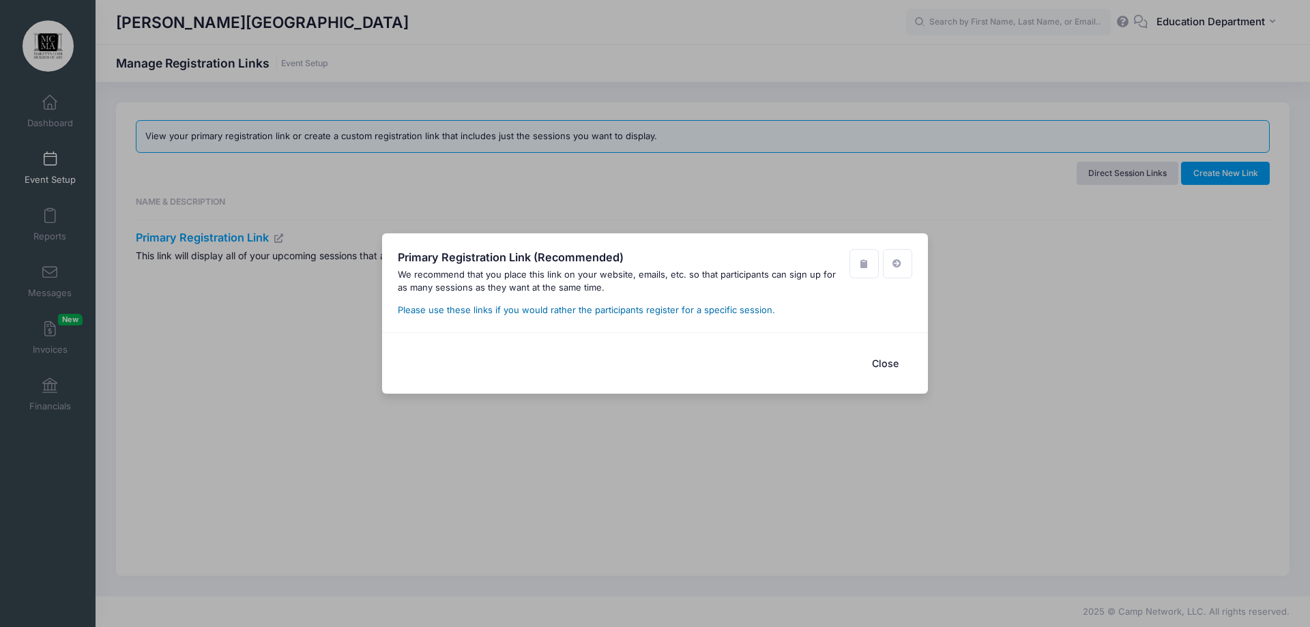
click at [619, 307] on link "Please use these links if you would rather the participants register for a spec…" at bounding box center [586, 309] width 377 height 11
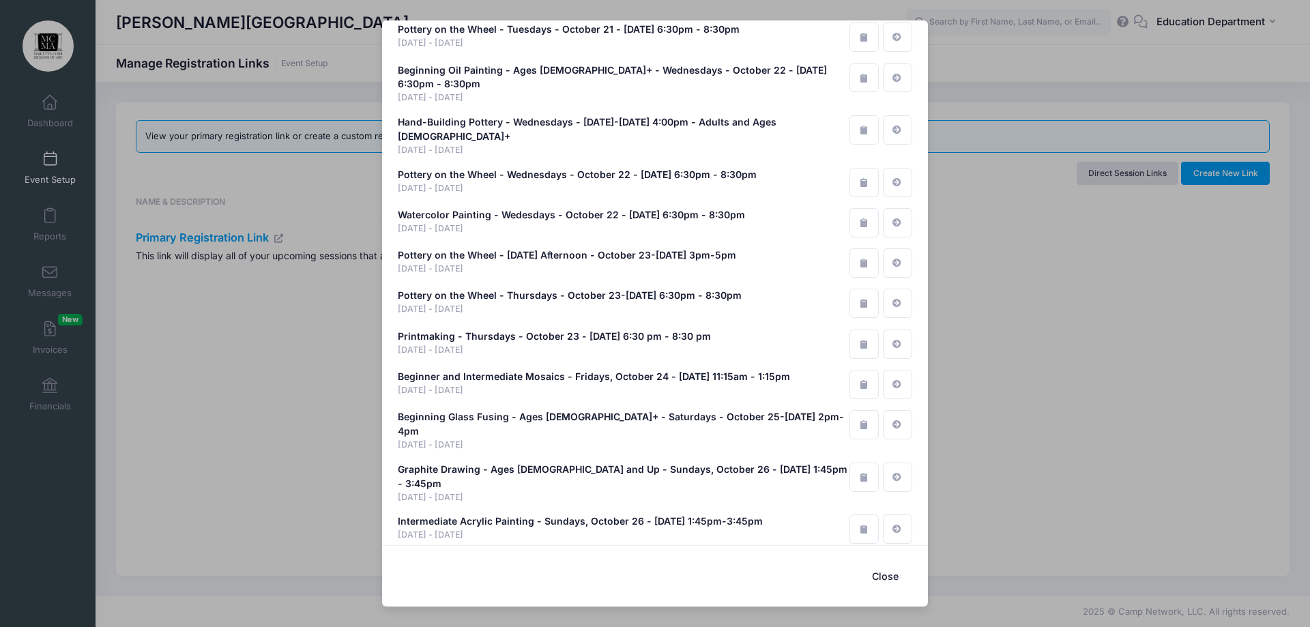
scroll to position [8162, 0]
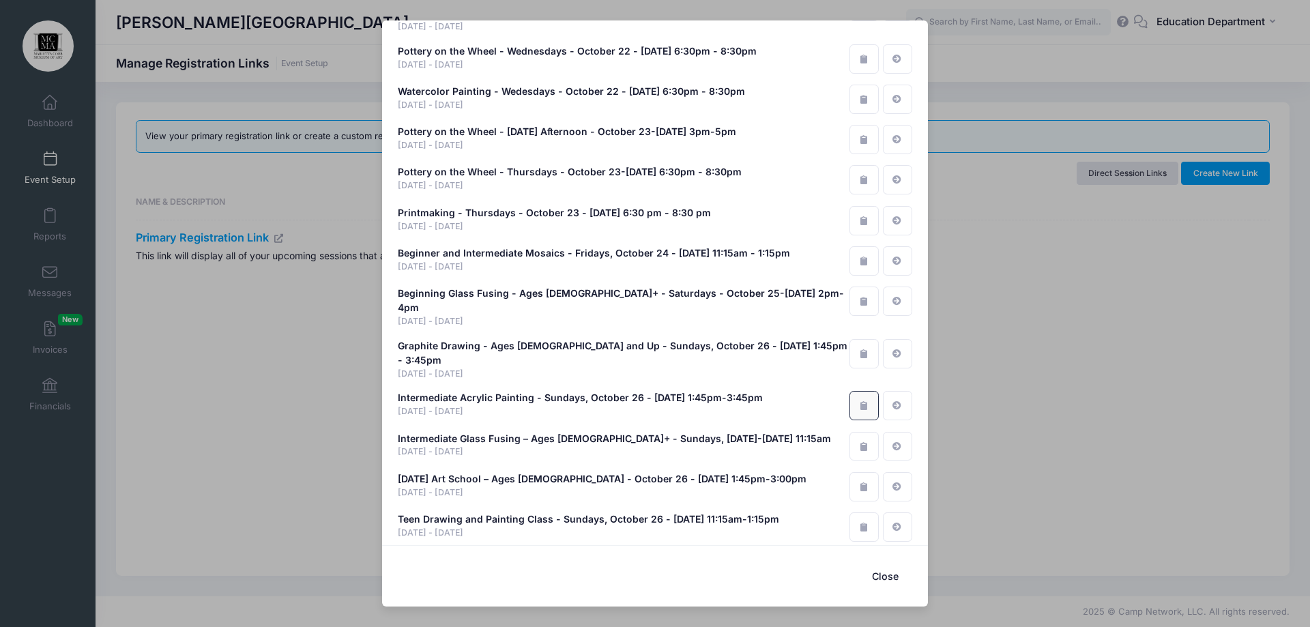
click at [858, 401] on icon "button" at bounding box center [863, 405] width 11 height 9
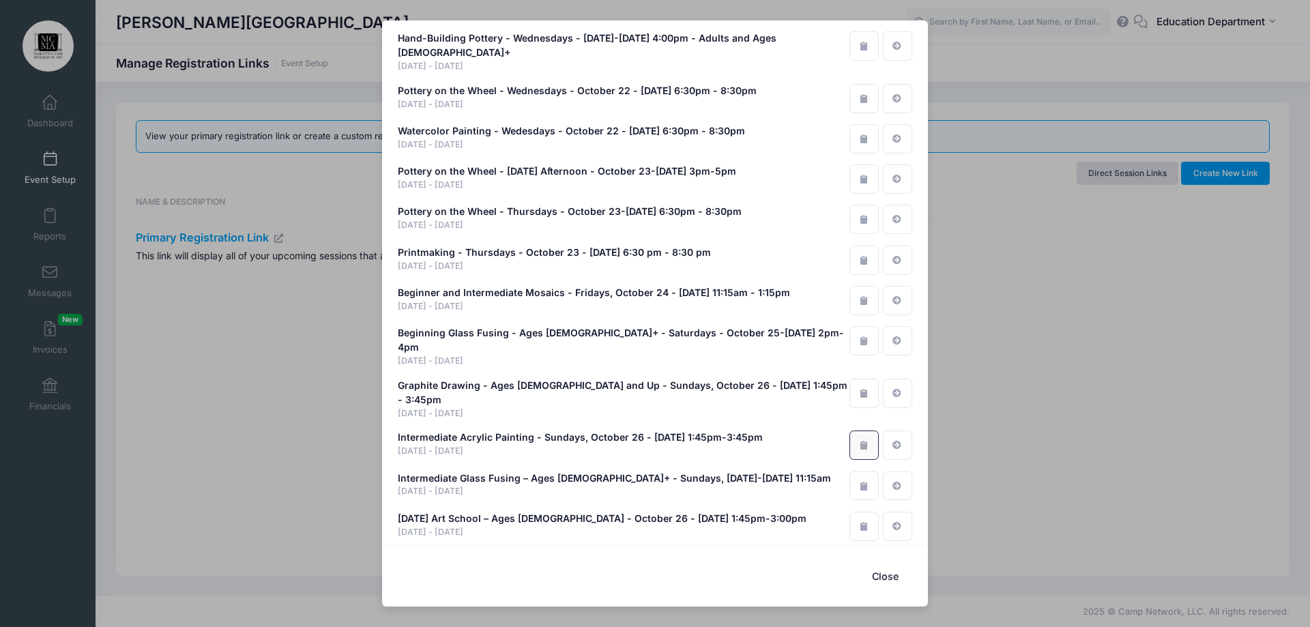
scroll to position [8094, 0]
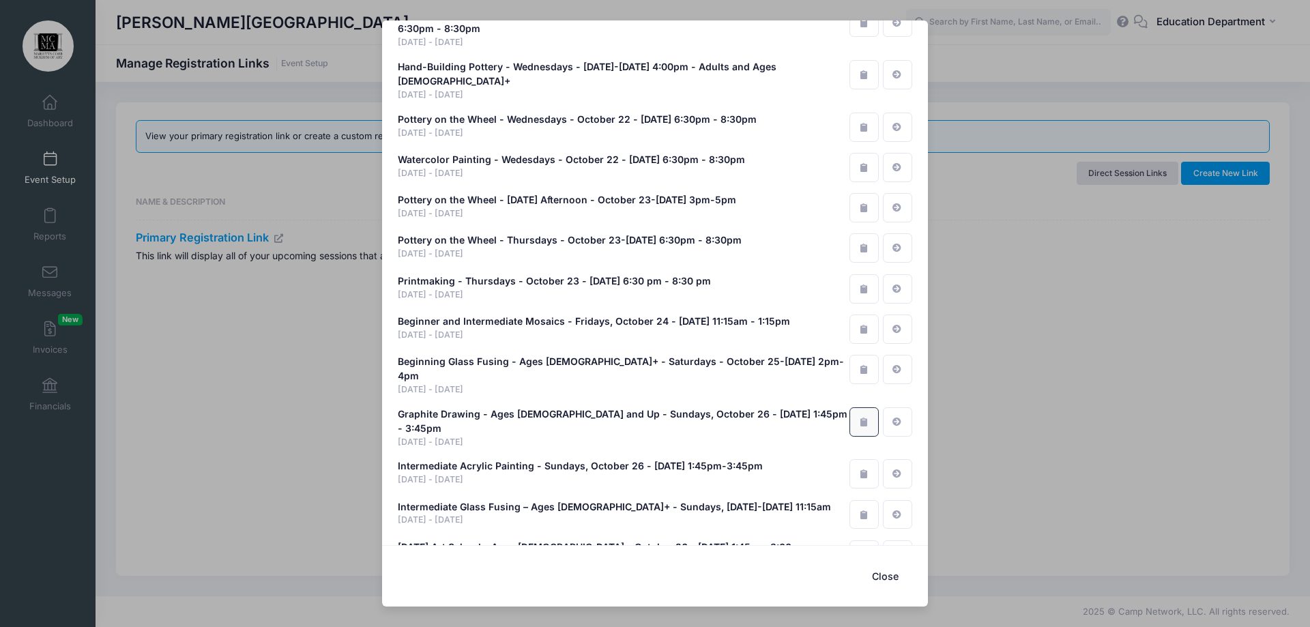
click at [858, 418] on icon "button" at bounding box center [863, 422] width 11 height 9
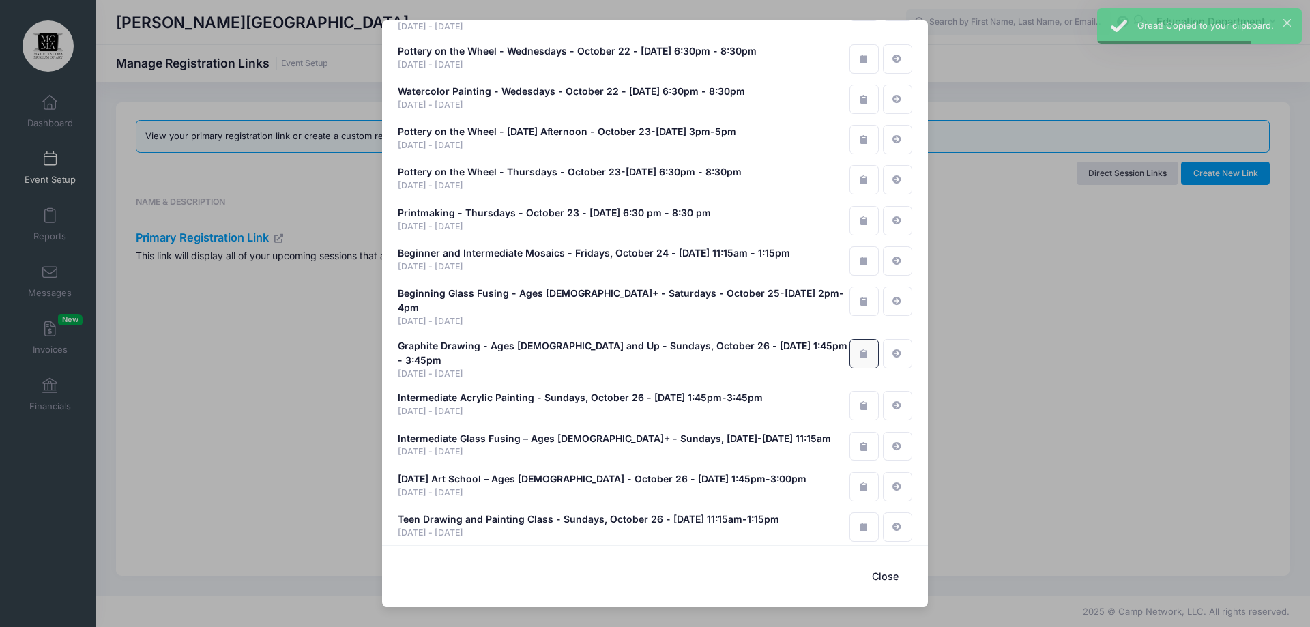
click at [858, 349] on icon "button" at bounding box center [863, 353] width 11 height 9
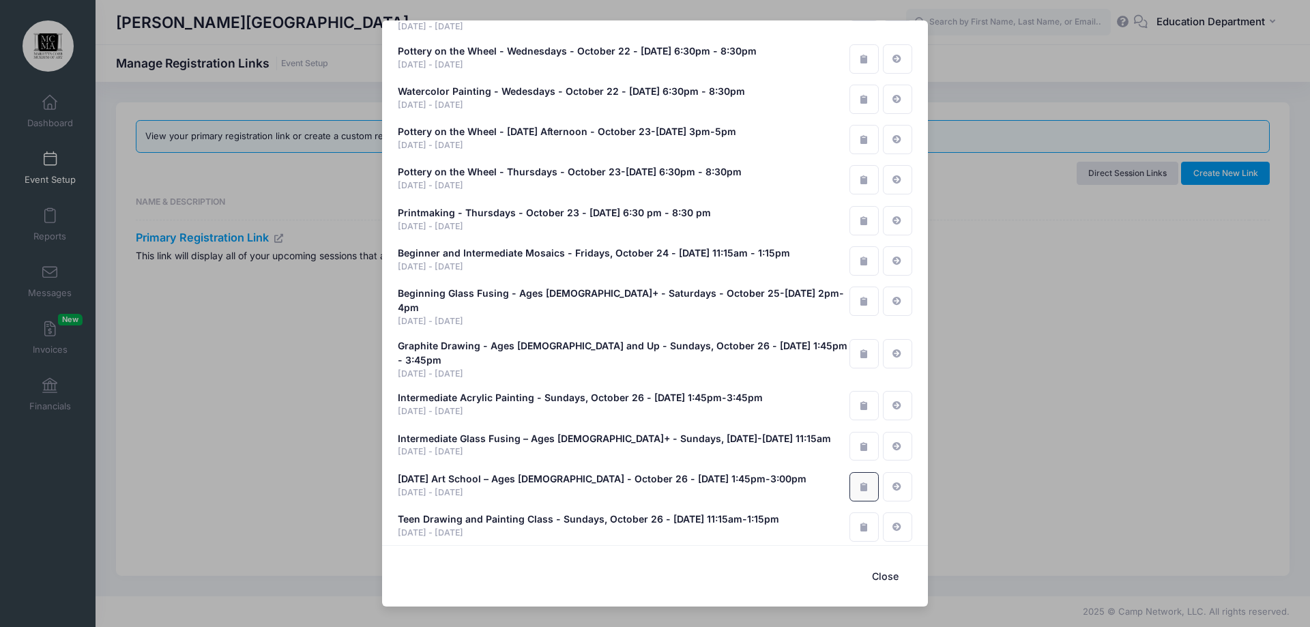
click at [861, 482] on icon "button" at bounding box center [863, 486] width 11 height 9
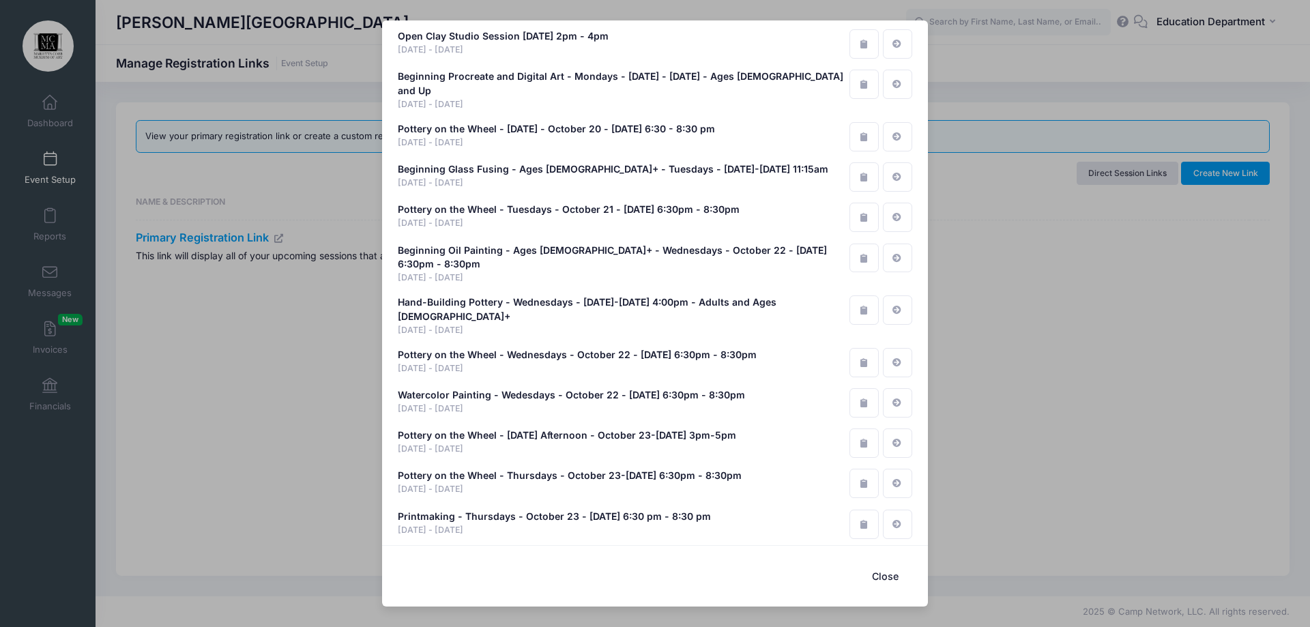
scroll to position [7821, 0]
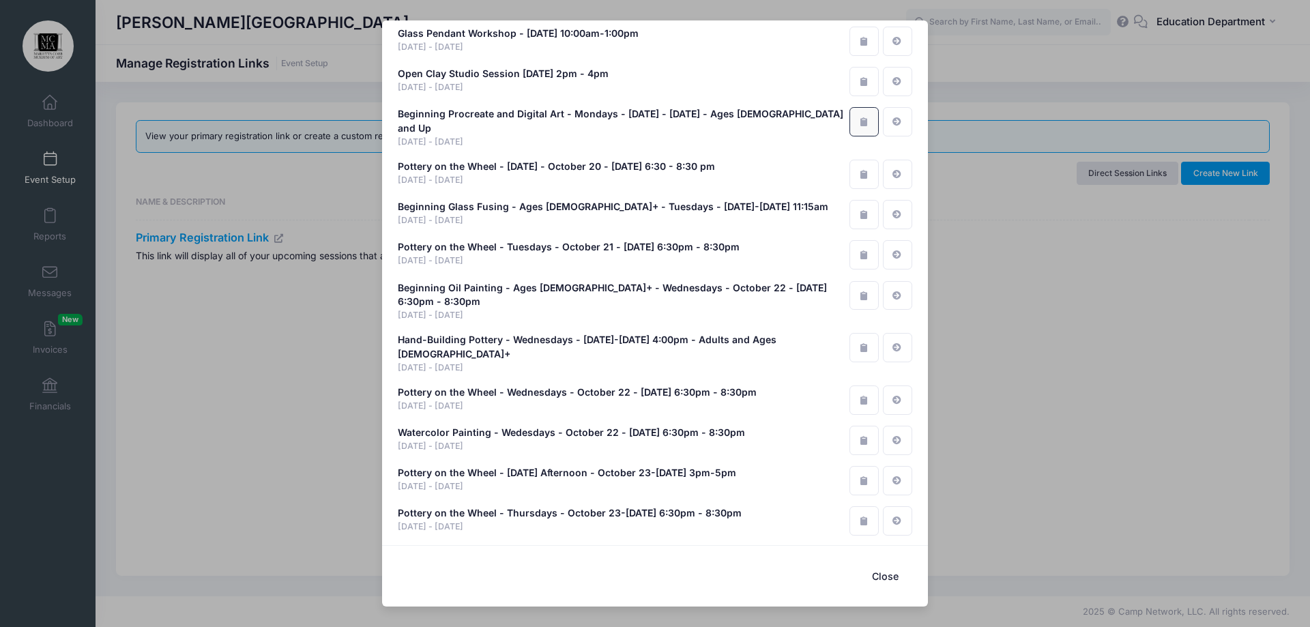
click at [858, 117] on icon "button" at bounding box center [863, 121] width 11 height 9
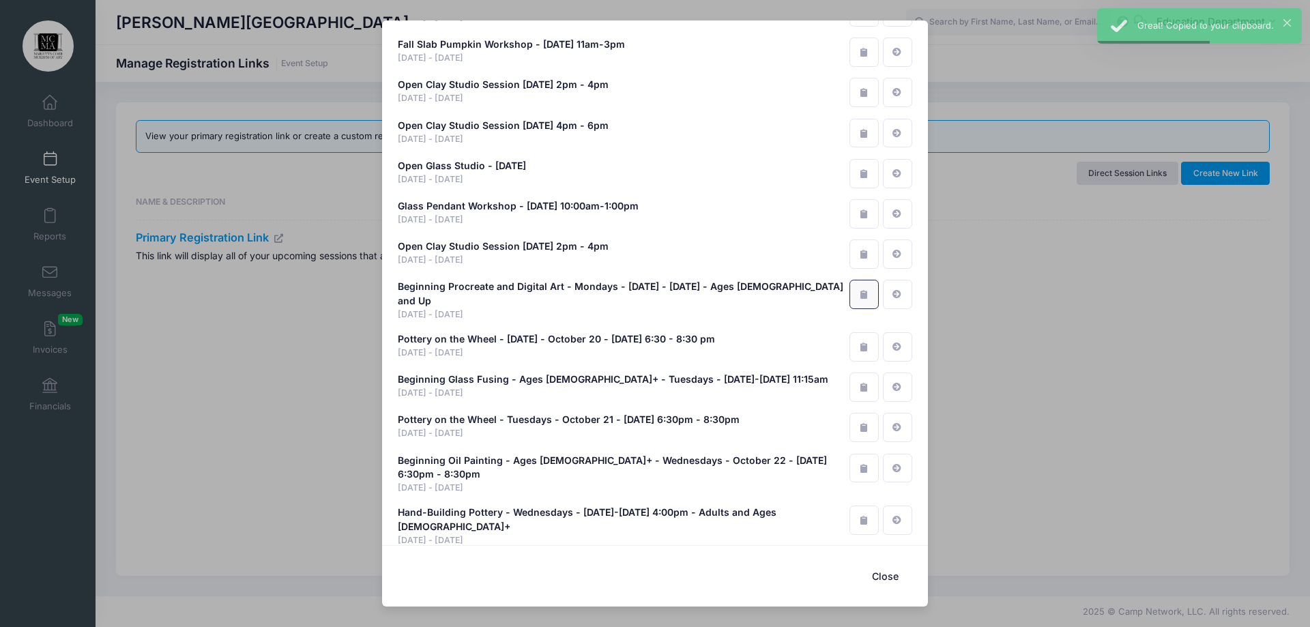
click at [858, 290] on icon "button" at bounding box center [863, 294] width 11 height 9
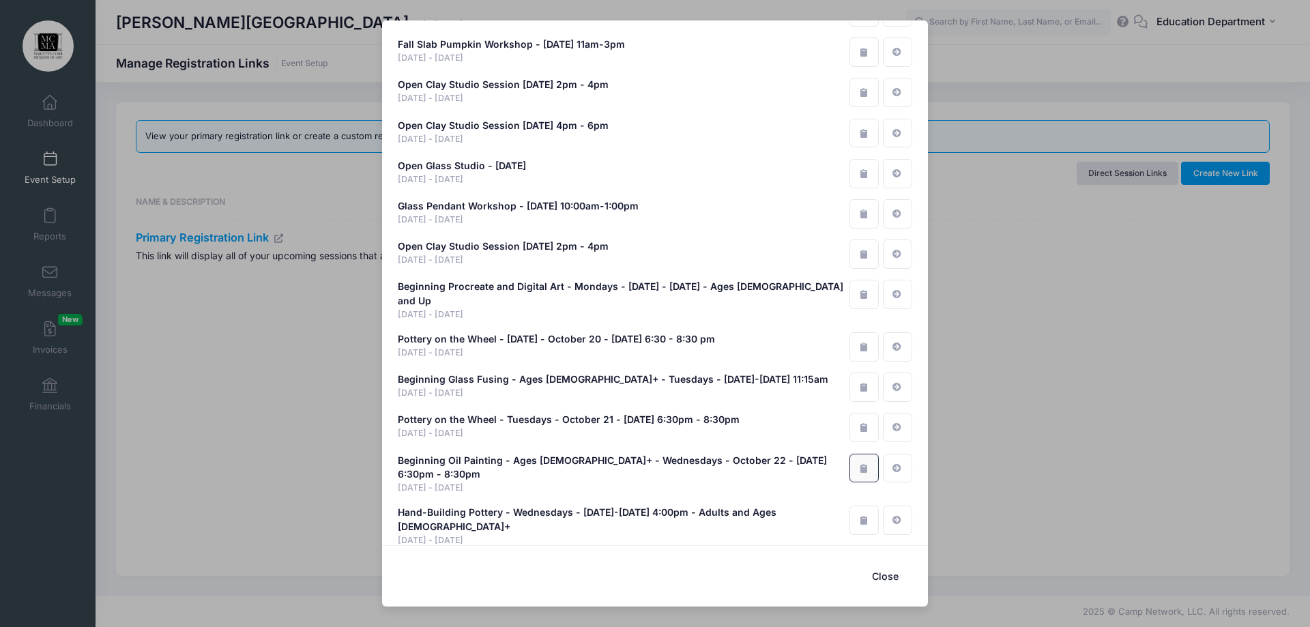
click at [861, 464] on icon "button" at bounding box center [863, 468] width 11 height 9
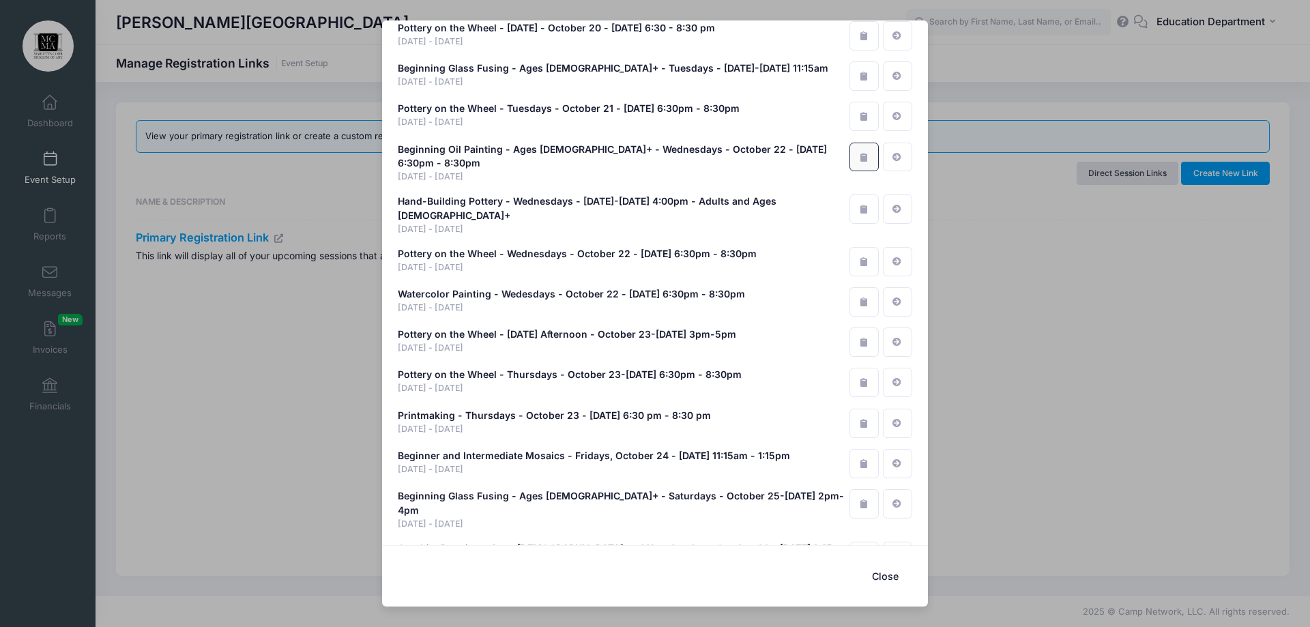
scroll to position [7958, 0]
click at [858, 155] on icon "button" at bounding box center [863, 159] width 11 height 9
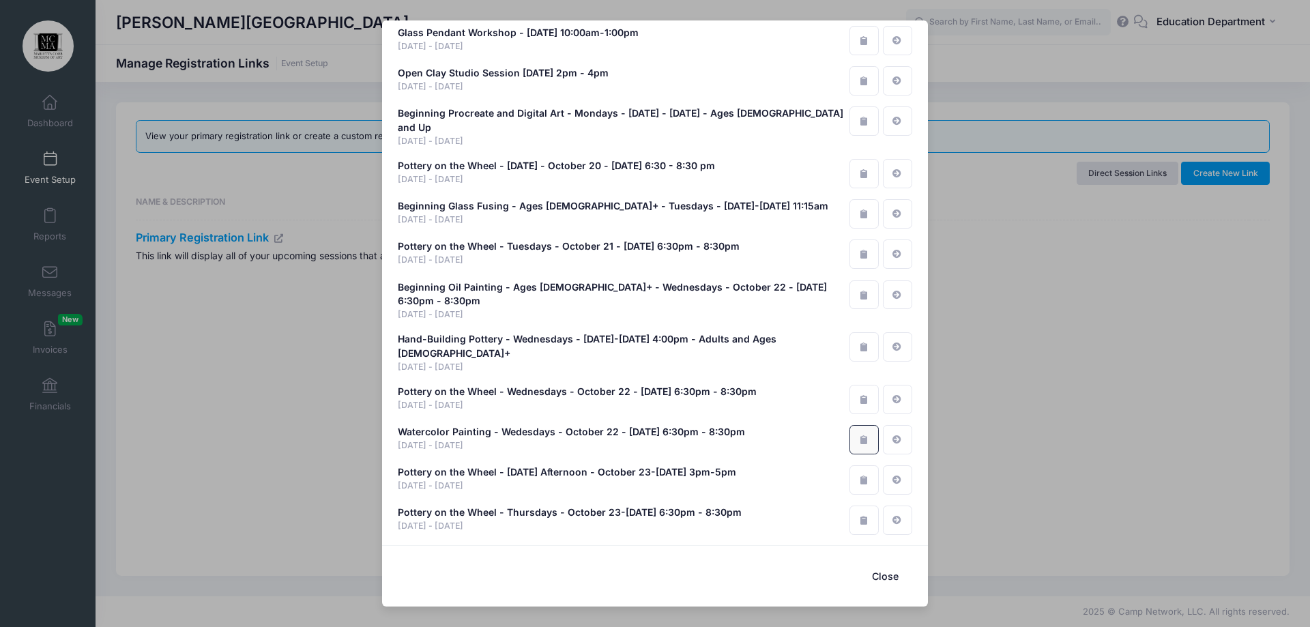
click at [865, 425] on button "button" at bounding box center [863, 439] width 29 height 29
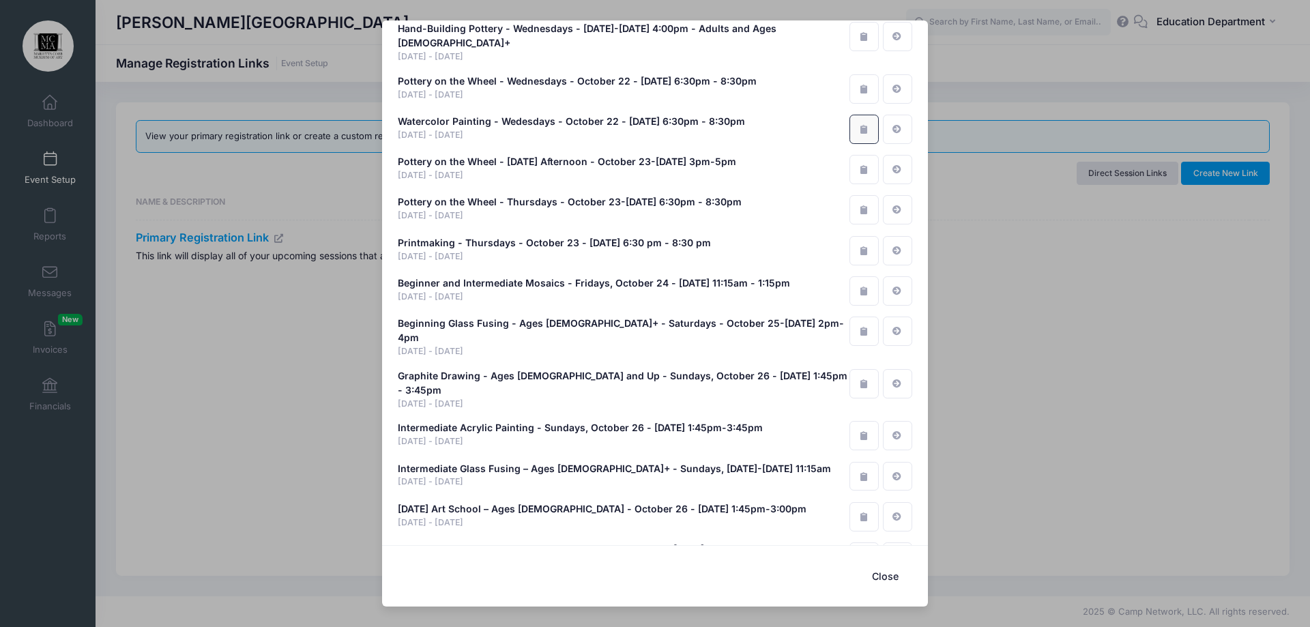
scroll to position [8162, 0]
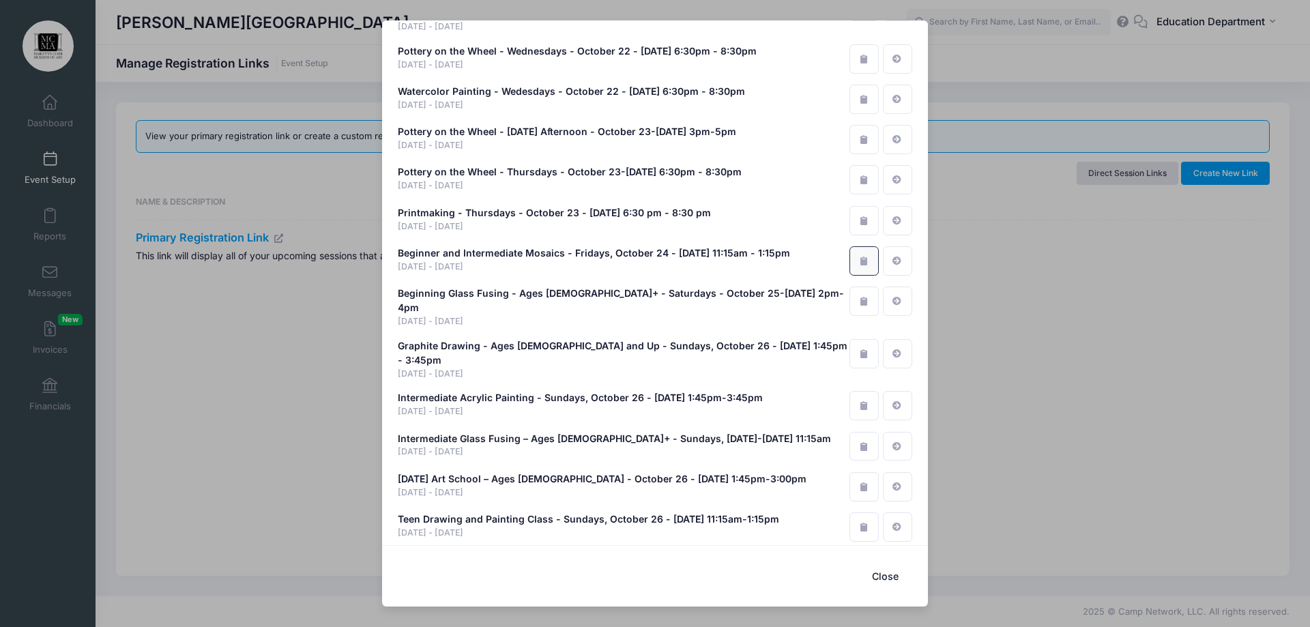
click at [849, 247] on button "button" at bounding box center [863, 260] width 29 height 29
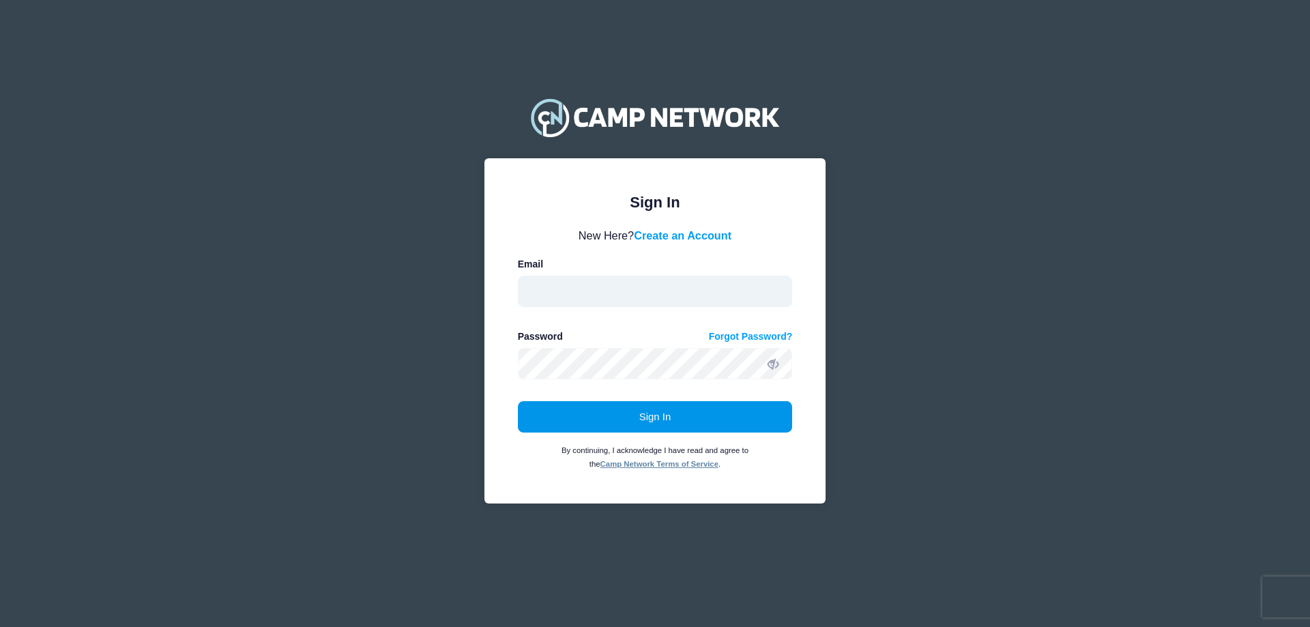
type input "[EMAIL_ADDRESS][DOMAIN_NAME]"
click at [543, 404] on button "Sign In" at bounding box center [655, 416] width 275 height 31
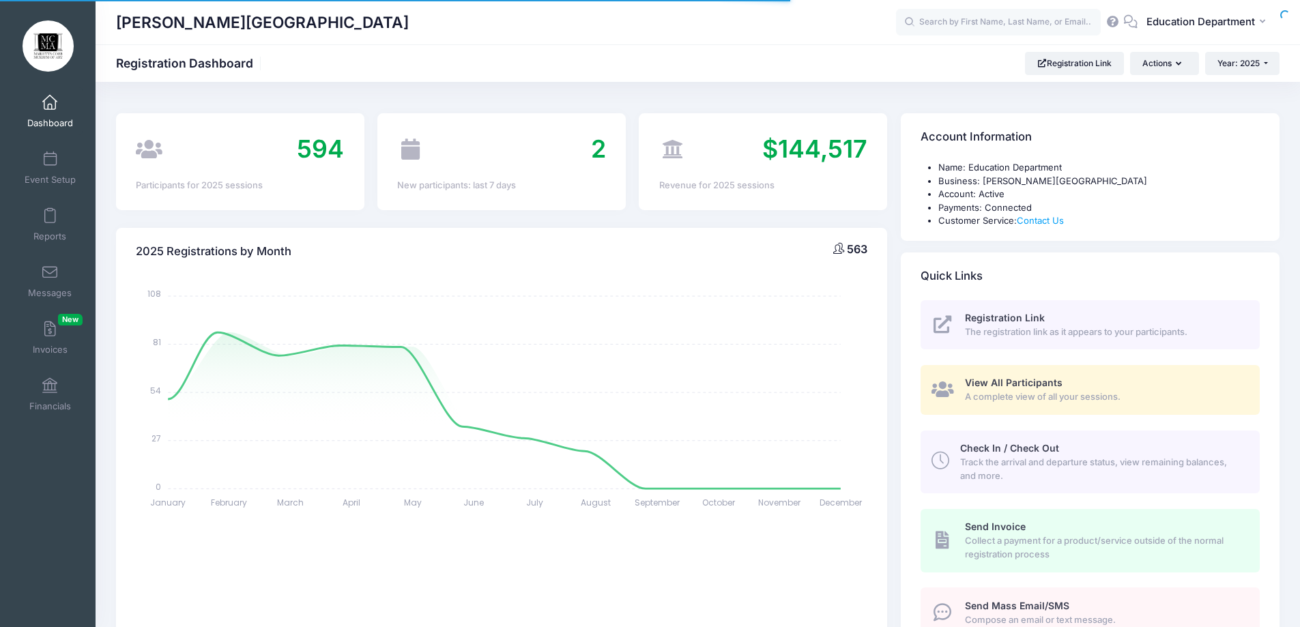
select select
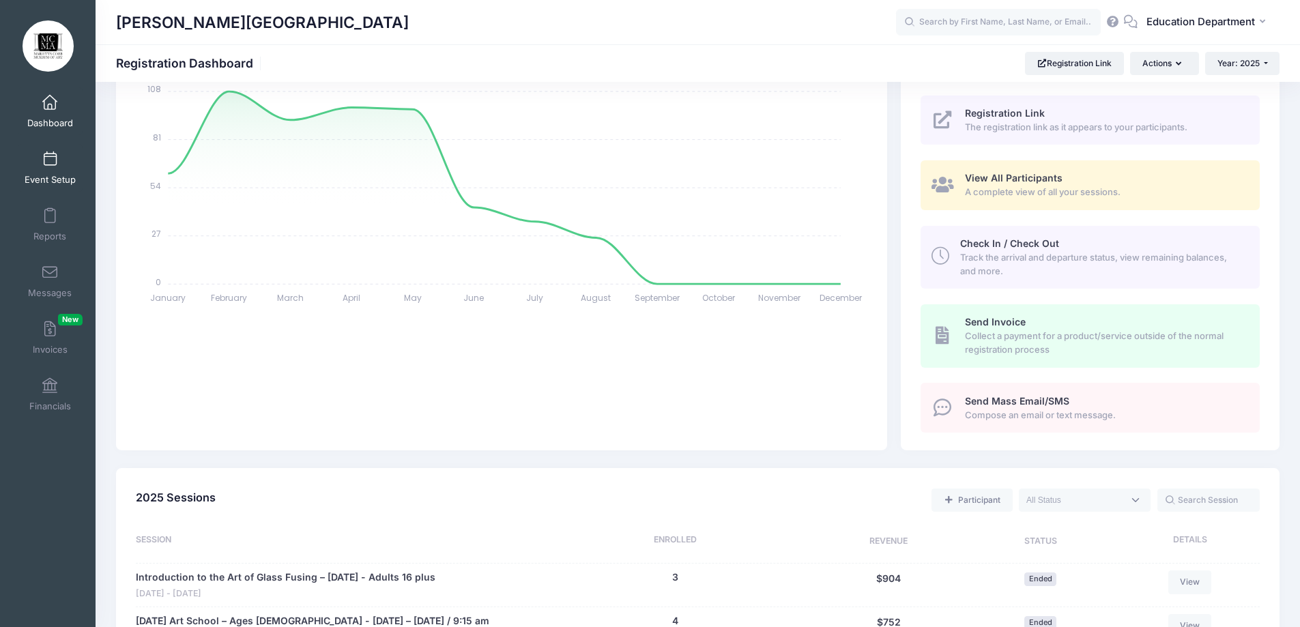
scroll to position [68, 0]
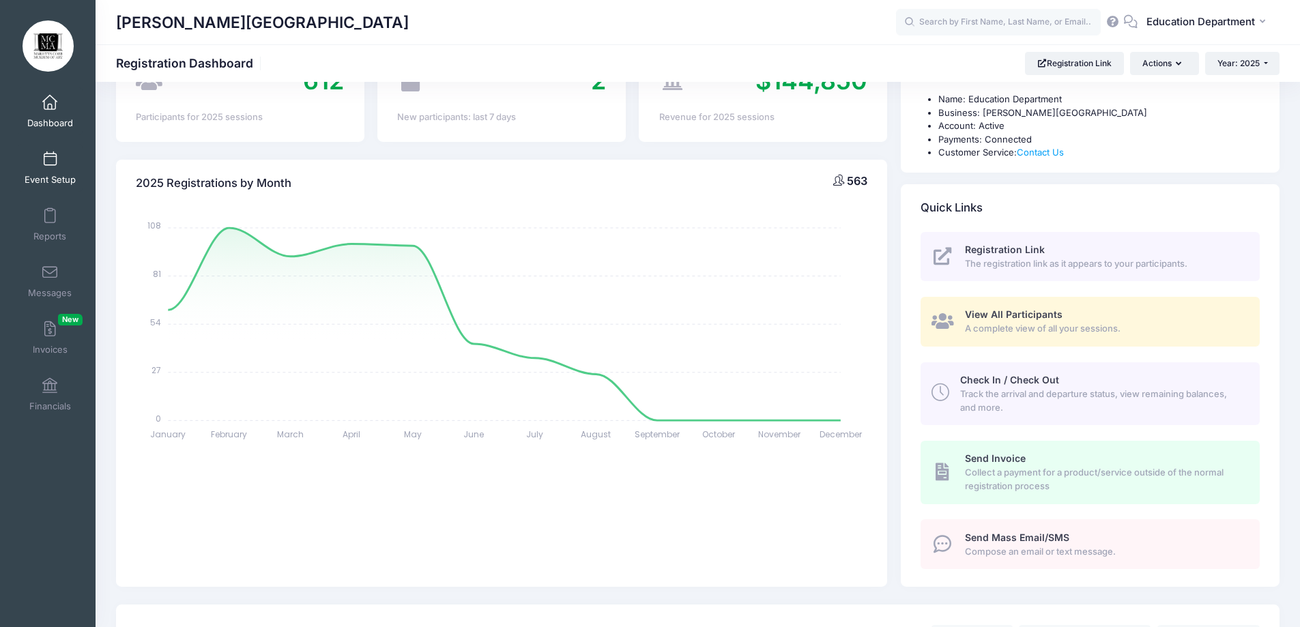
click at [62, 166] on link "Event Setup" at bounding box center [50, 168] width 65 height 48
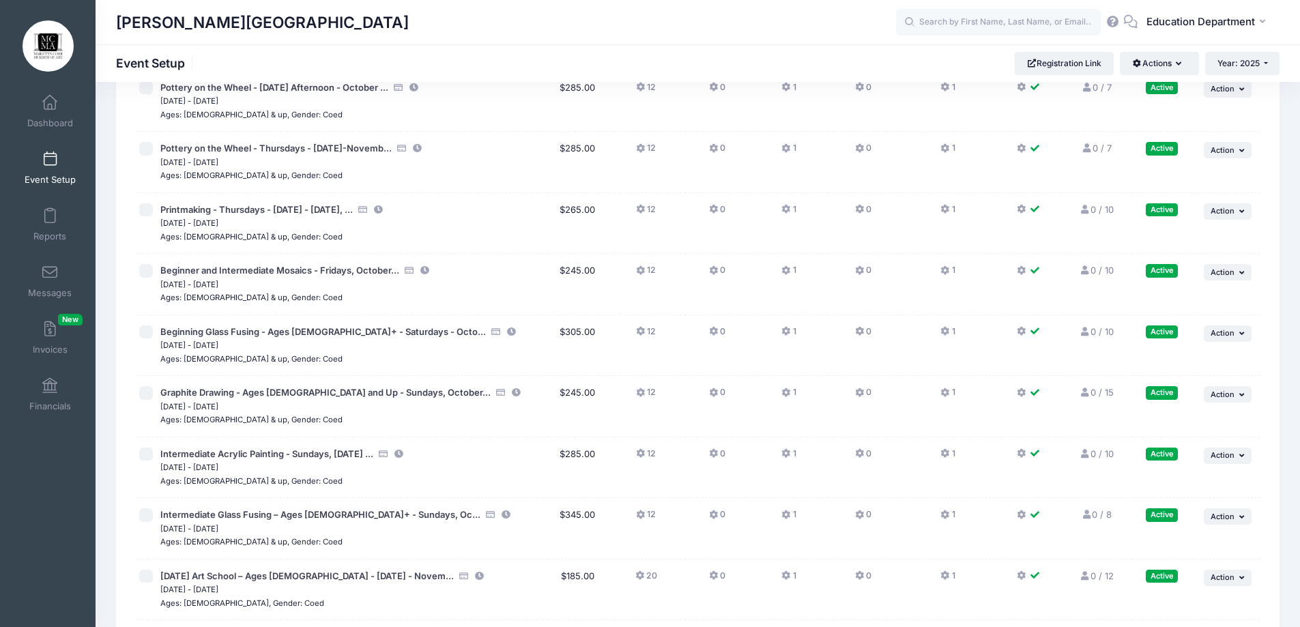
scroll to position [12345, 0]
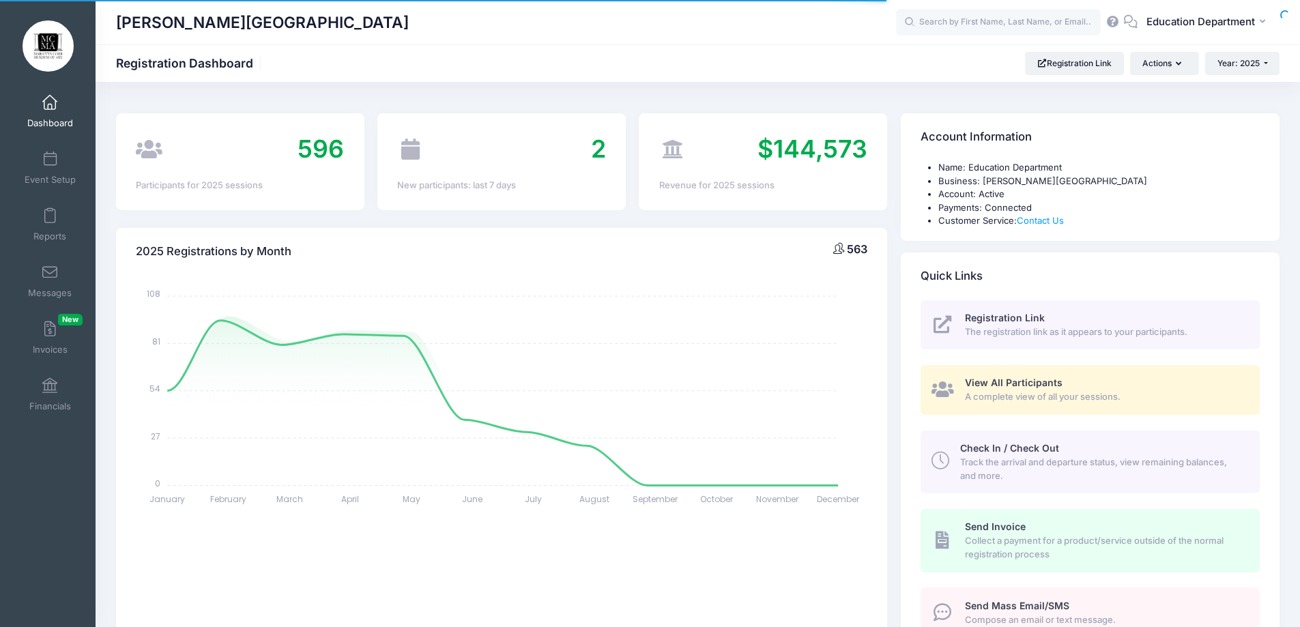
select select
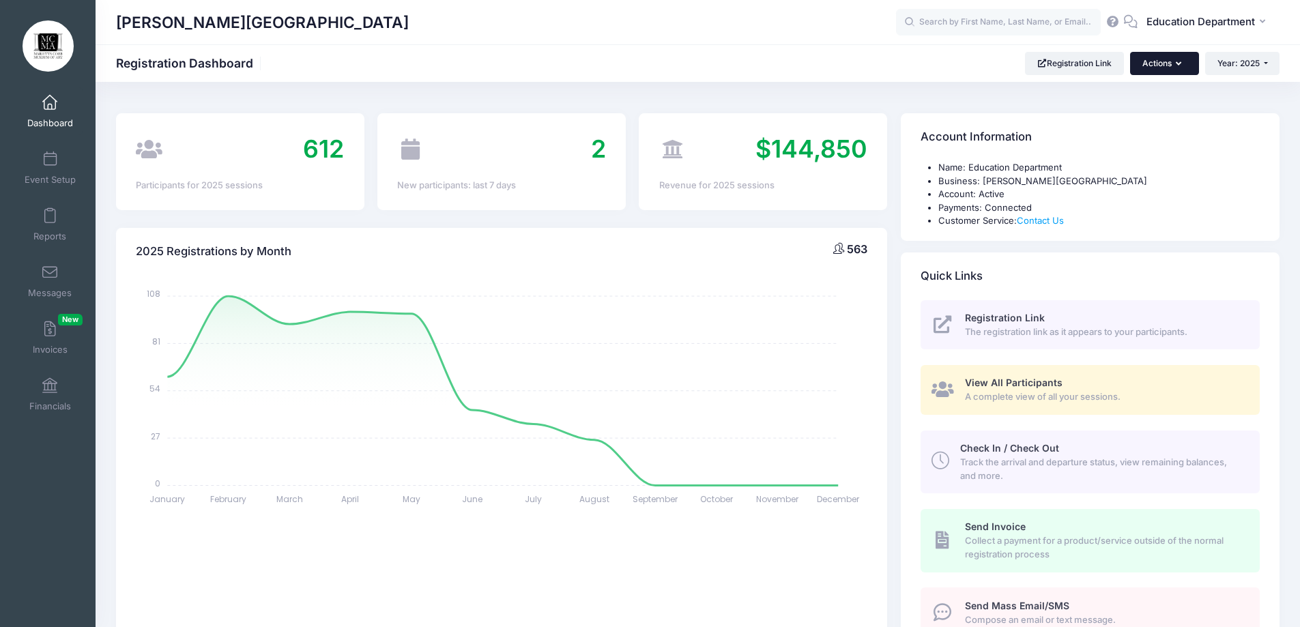
click at [1164, 64] on button "Actions" at bounding box center [1164, 63] width 68 height 23
click at [950, 62] on div "Marietta Cobb Museum of Art Registration Dashboard Registration Link Actions Ye…" at bounding box center [698, 63] width 1204 height 23
click at [50, 167] on link "Event Setup" at bounding box center [50, 168] width 65 height 48
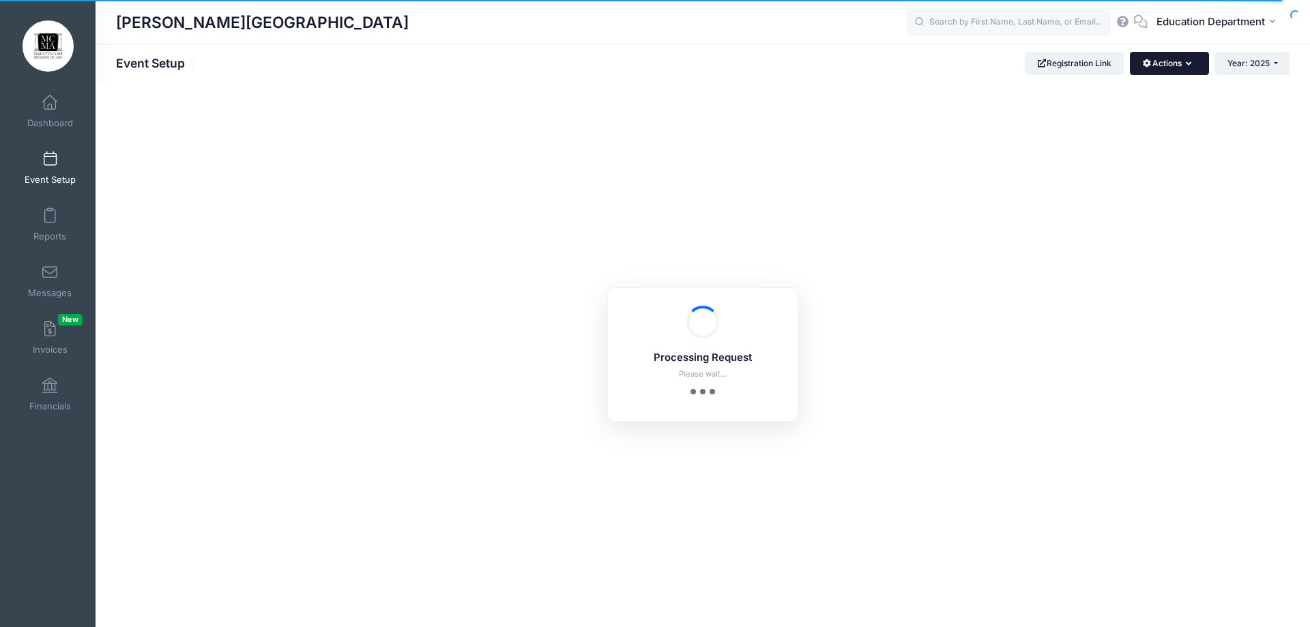
click at [1165, 63] on button "Actions" at bounding box center [1169, 63] width 78 height 23
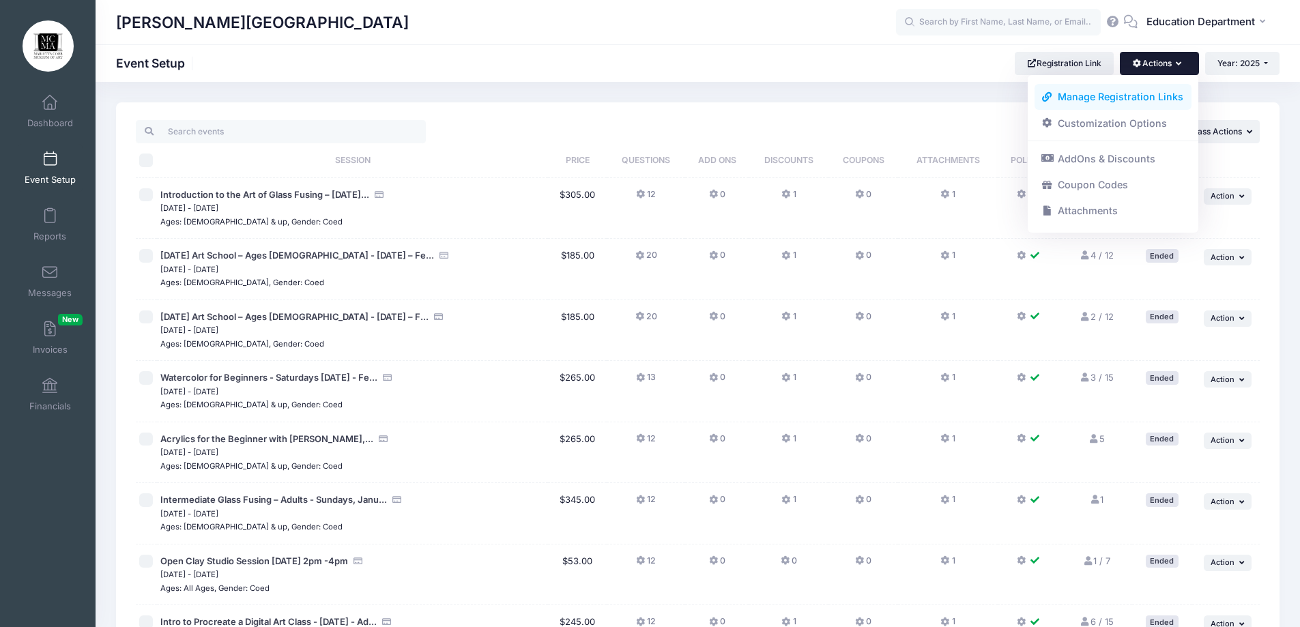
click at [1103, 100] on link "Manage Registration Links" at bounding box center [1113, 97] width 158 height 26
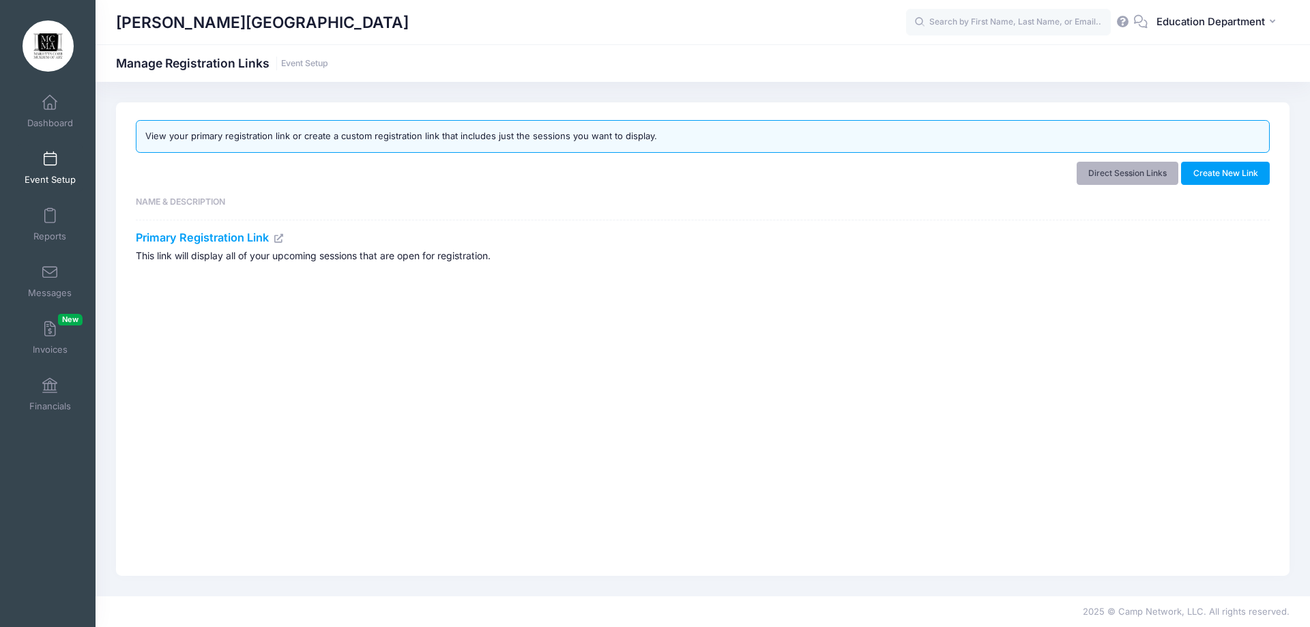
click at [1096, 171] on link "Direct Session Links" at bounding box center [1127, 173] width 102 height 23
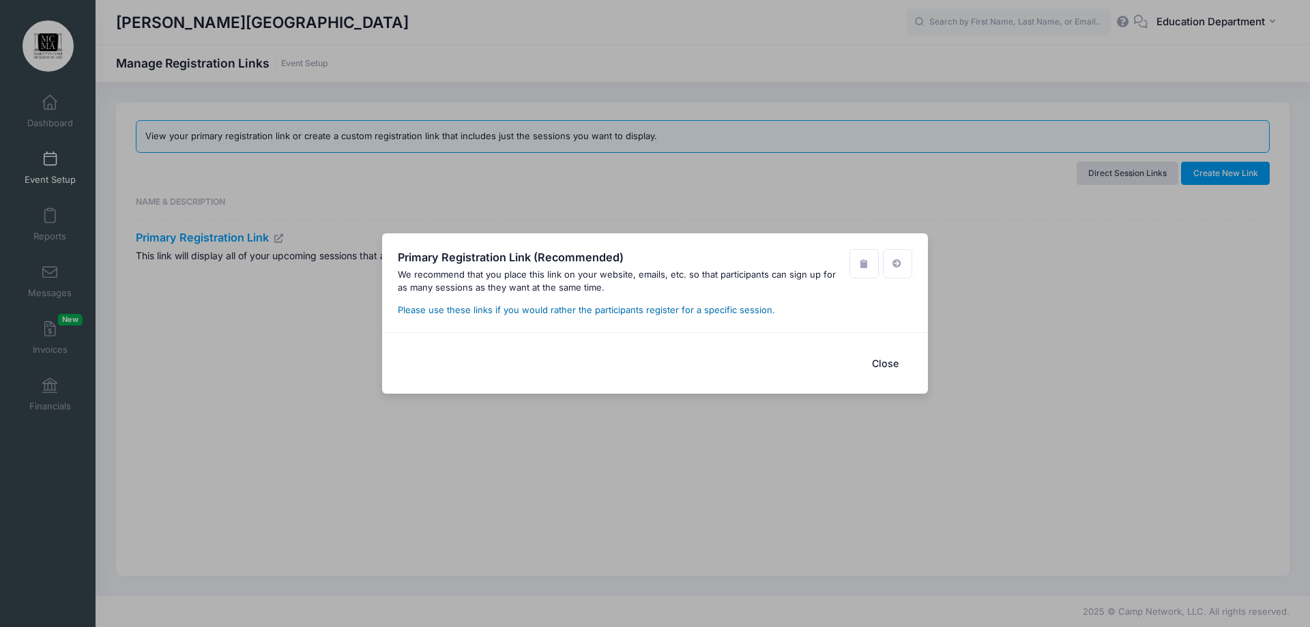
click at [712, 309] on link "Please use these links if you would rather the participants register for a spec…" at bounding box center [586, 309] width 377 height 11
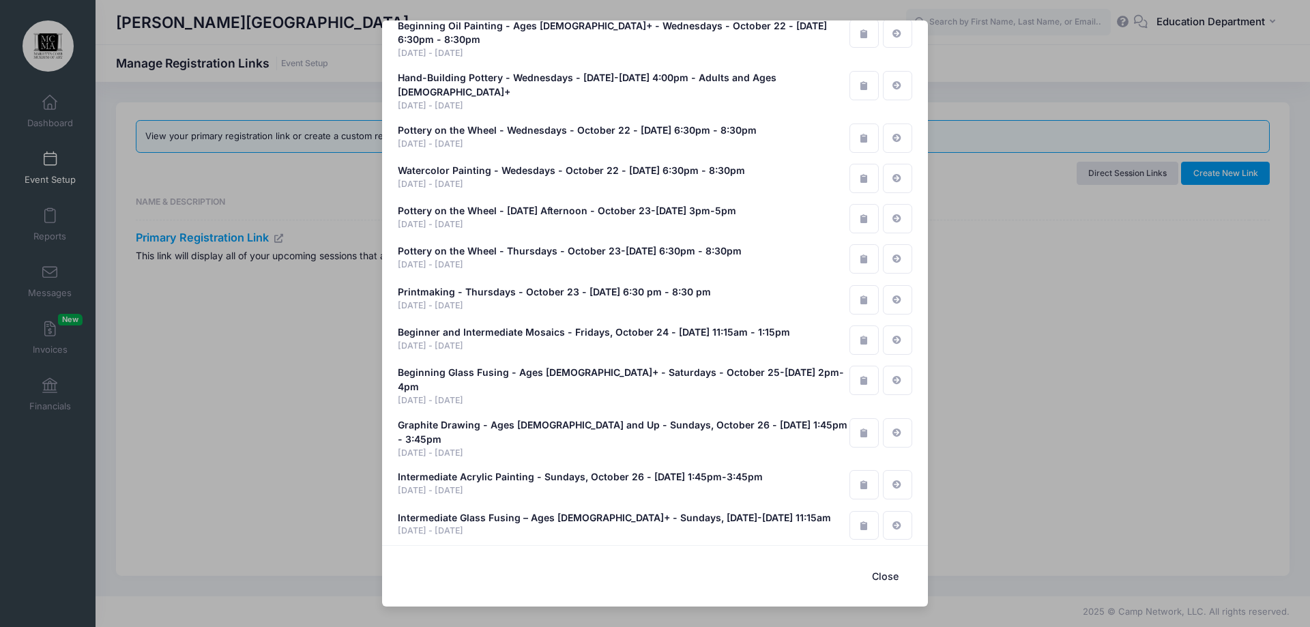
scroll to position [8162, 0]
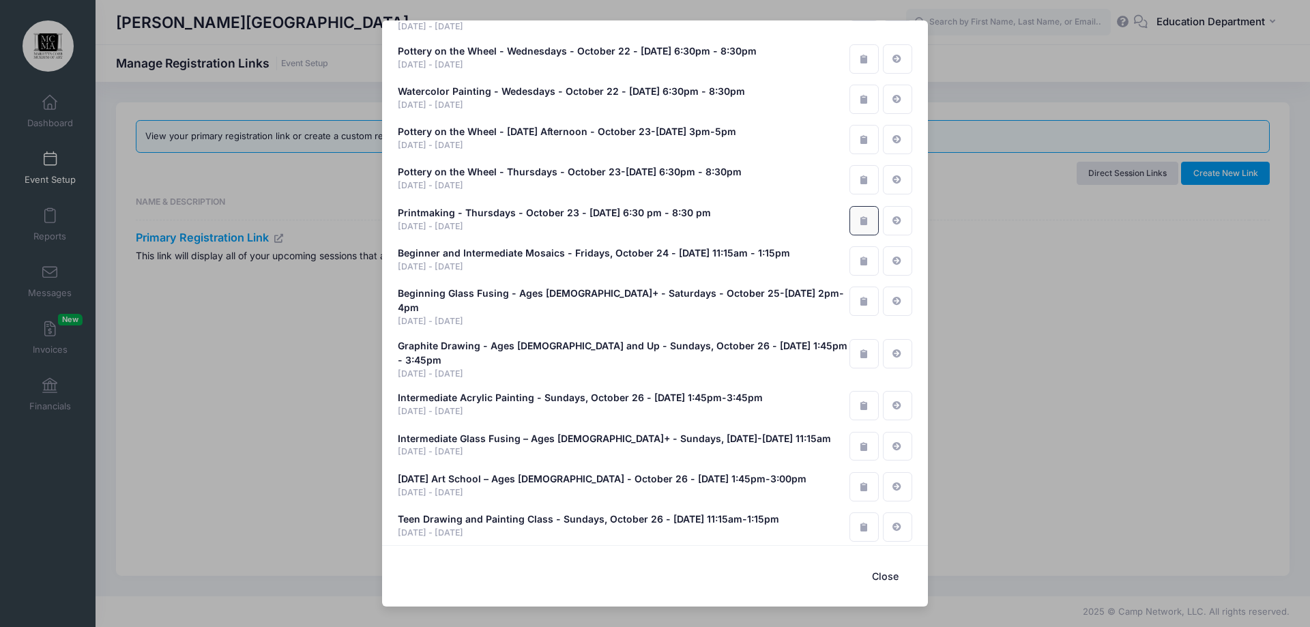
click at [853, 206] on button "button" at bounding box center [863, 220] width 29 height 29
